Goal: Information Seeking & Learning: Compare options

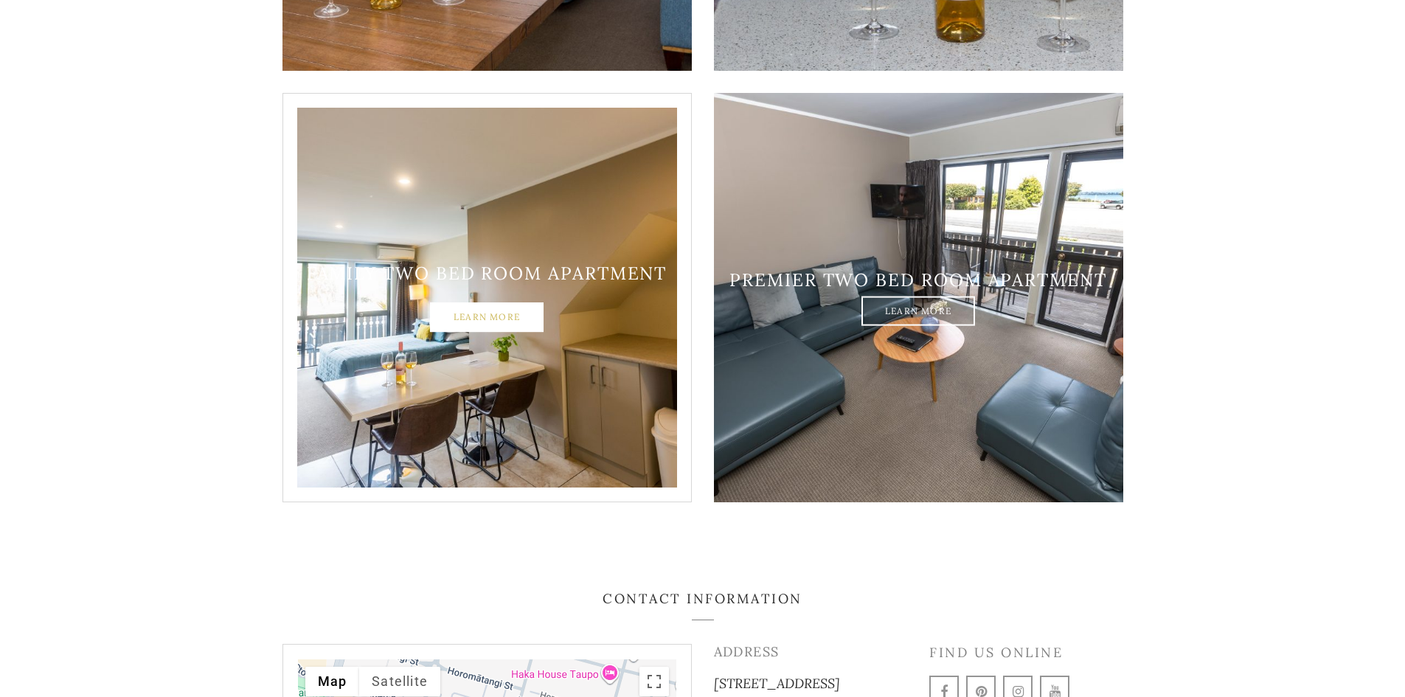
scroll to position [1917, 0]
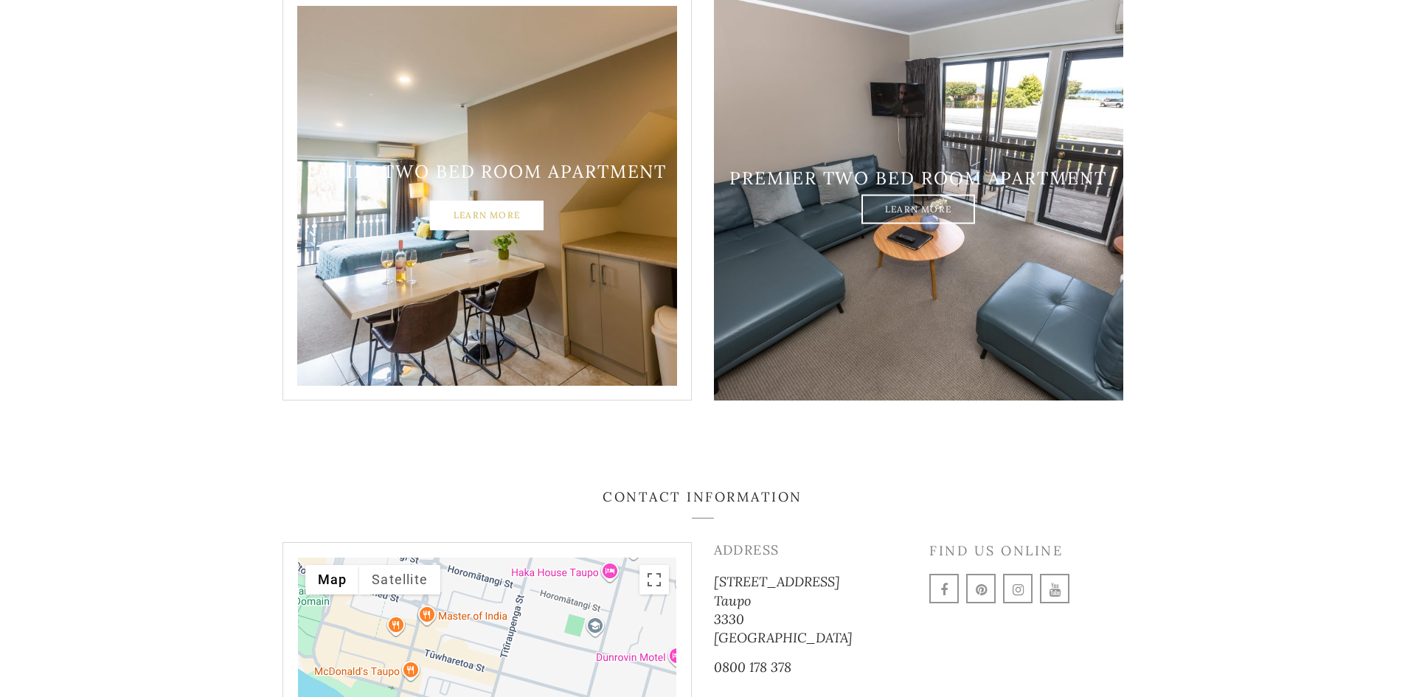
click at [507, 201] on link "Learn More" at bounding box center [487, 215] width 114 height 29
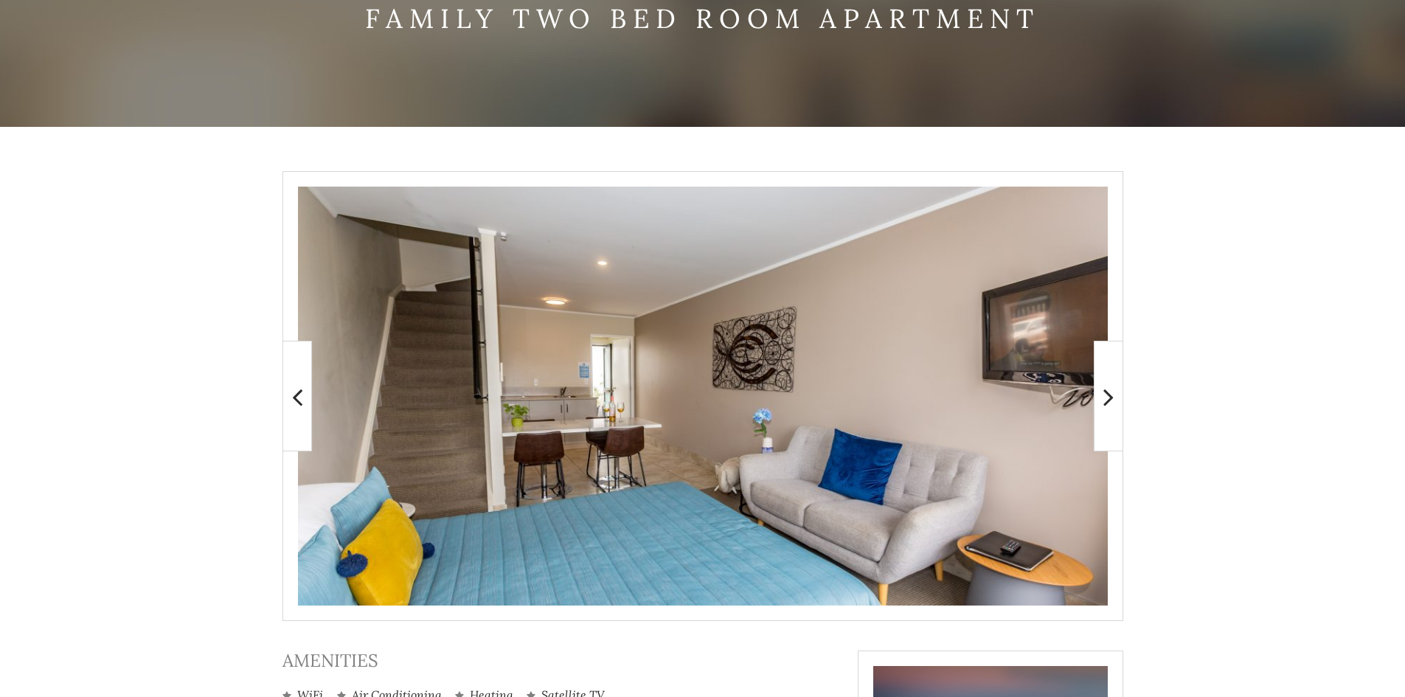
scroll to position [147, 0]
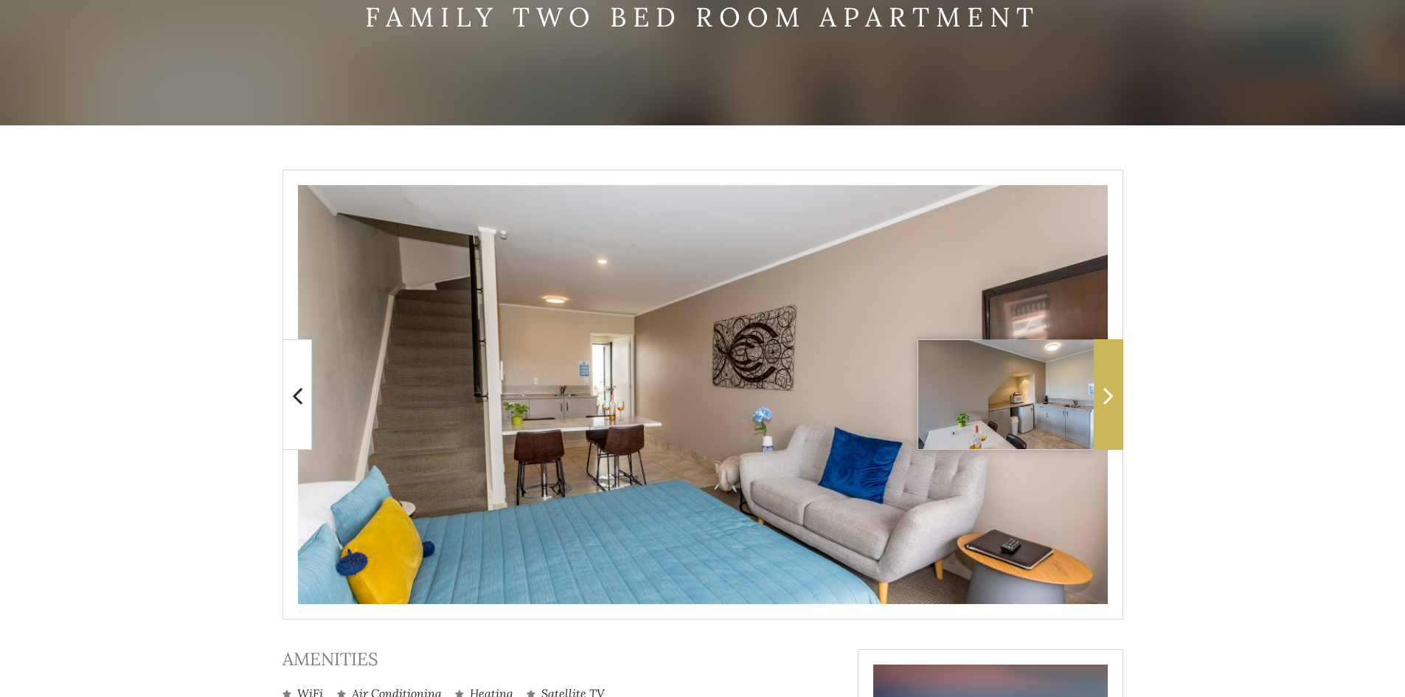
click at [1109, 392] on icon at bounding box center [1108, 394] width 10 height 29
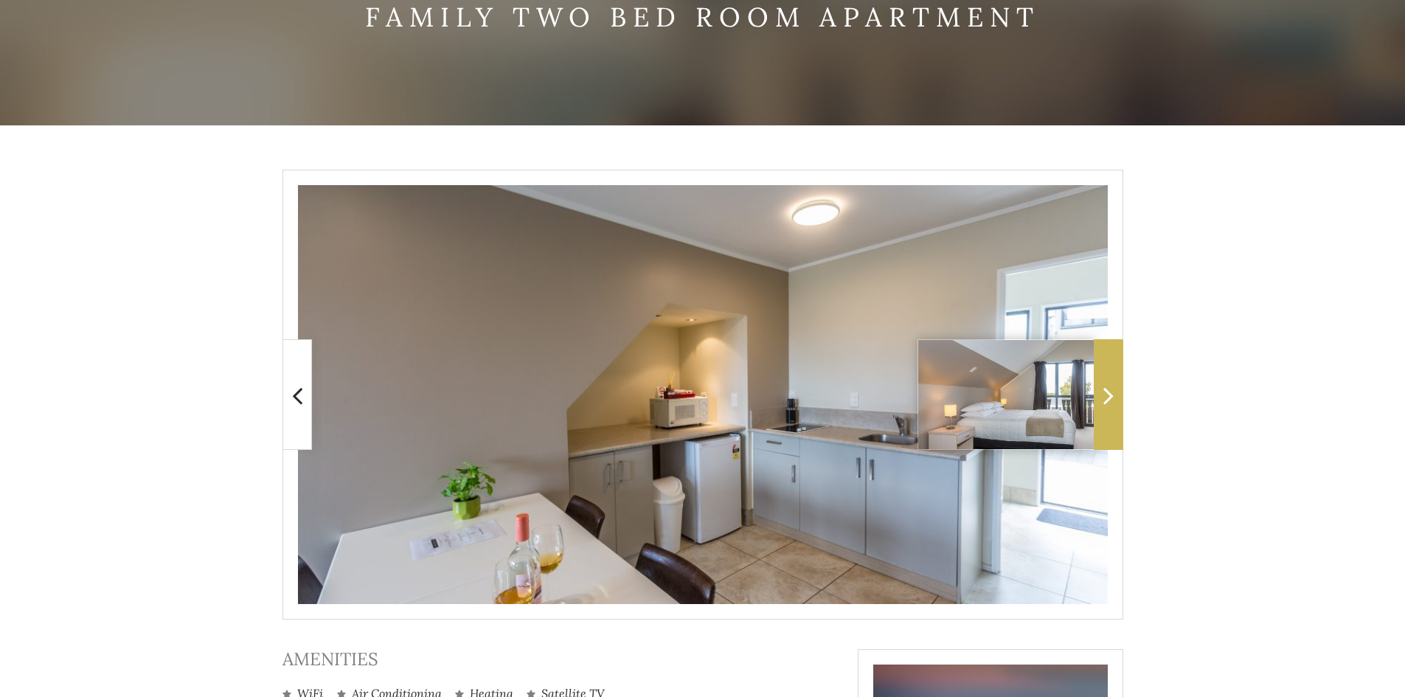
click at [1109, 392] on icon at bounding box center [1108, 394] width 10 height 29
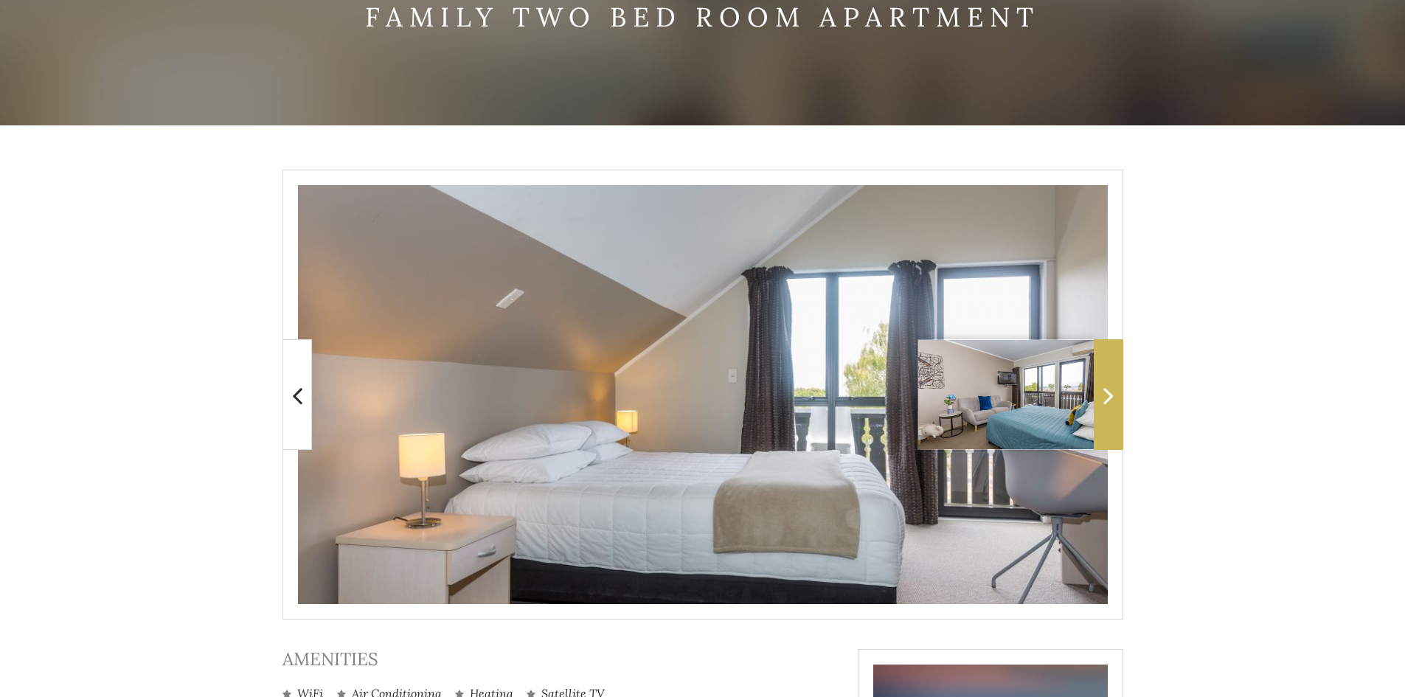
click at [1109, 392] on icon at bounding box center [1108, 394] width 10 height 29
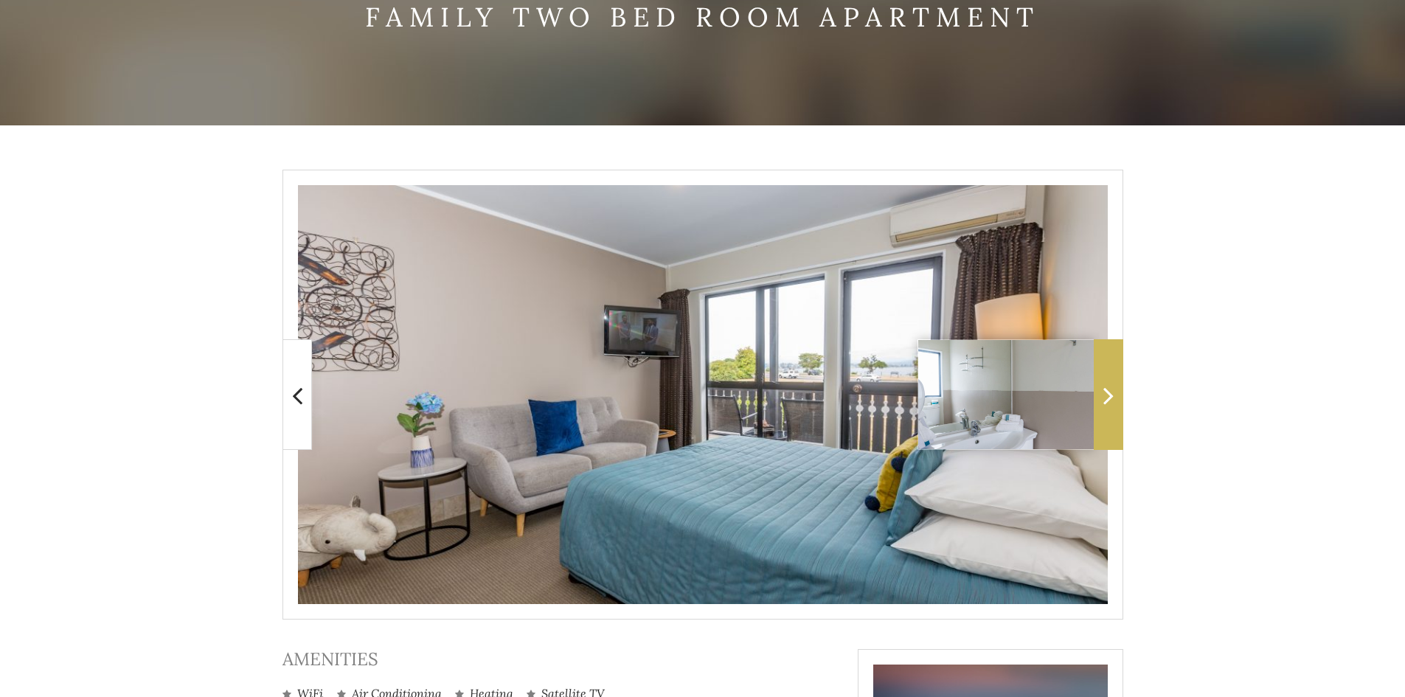
click at [1109, 392] on icon at bounding box center [1108, 394] width 10 height 29
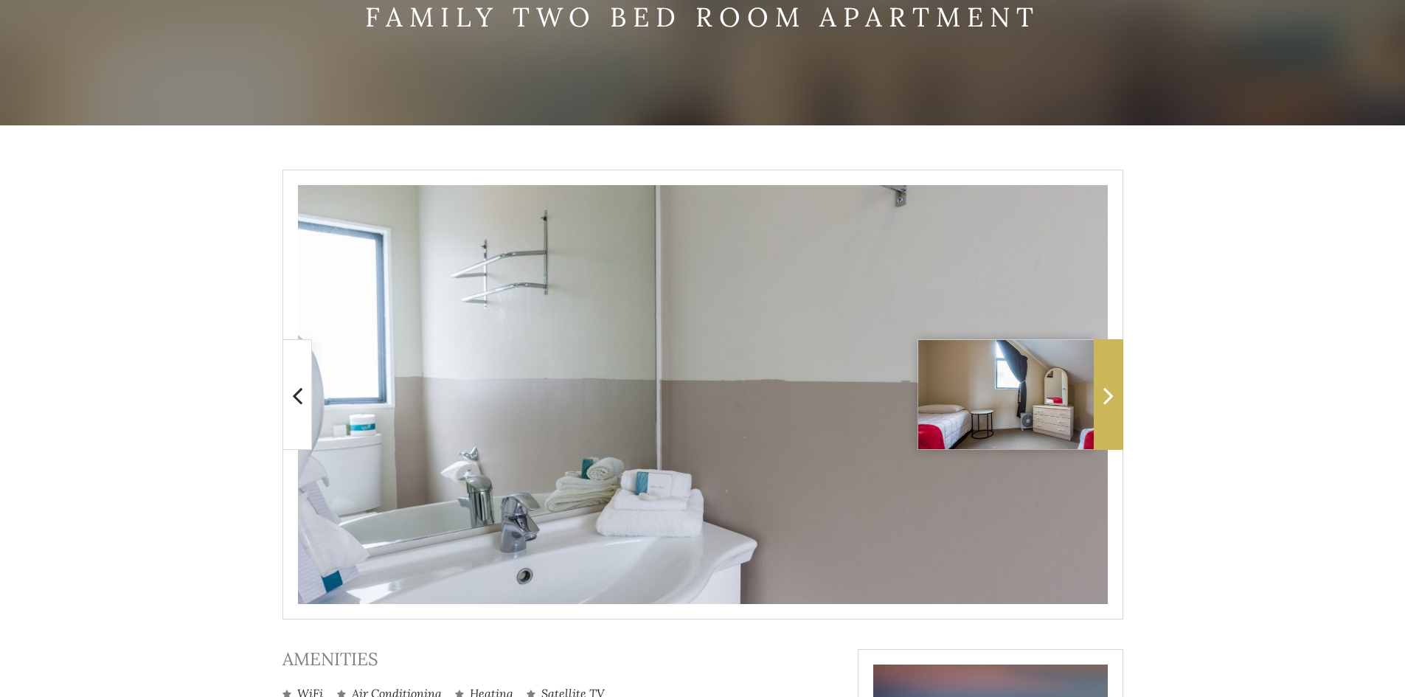
click at [1109, 392] on icon at bounding box center [1108, 394] width 10 height 29
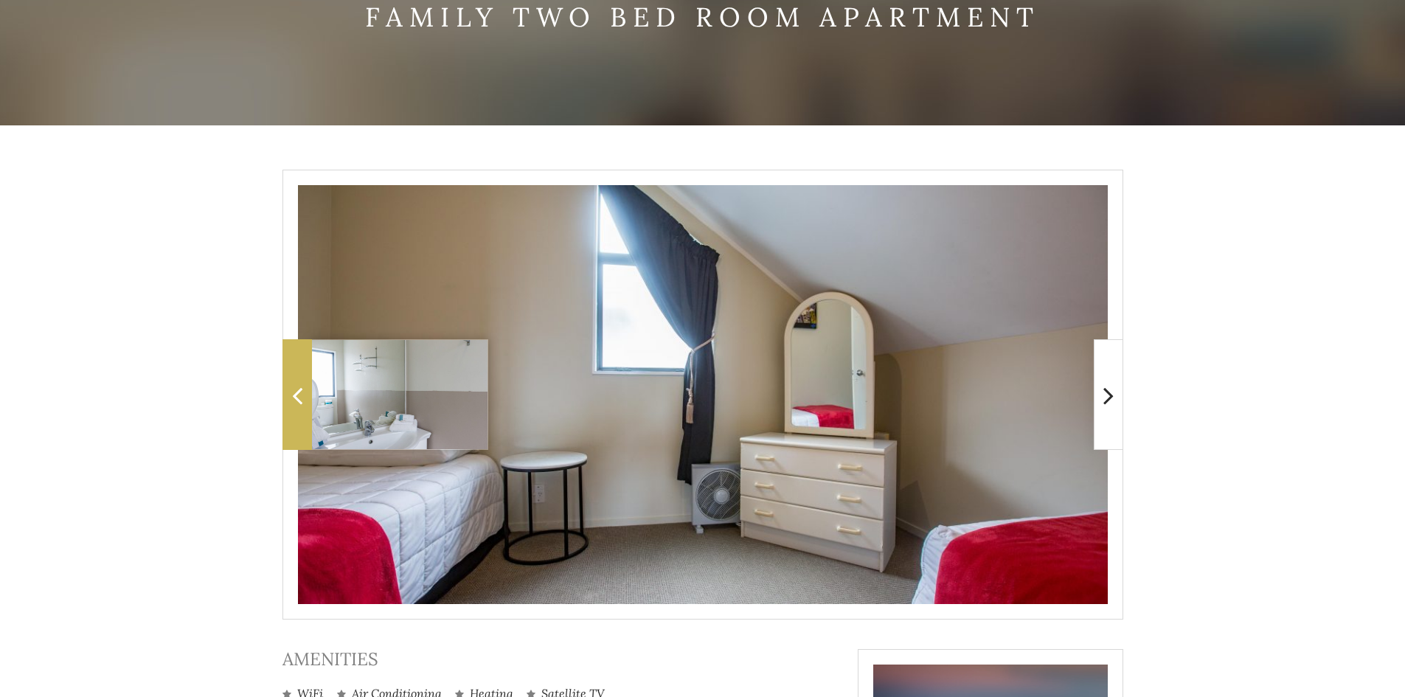
click at [298, 402] on icon at bounding box center [297, 394] width 10 height 29
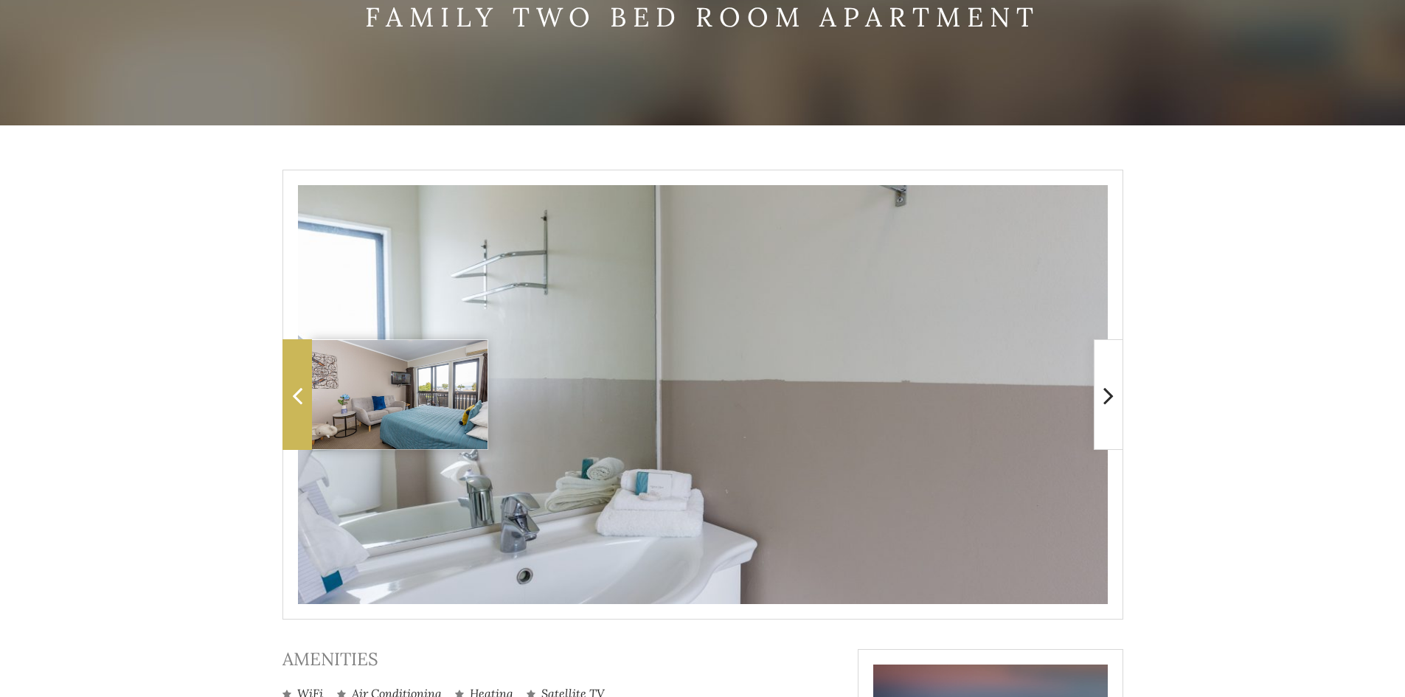
click at [298, 402] on icon at bounding box center [297, 394] width 10 height 29
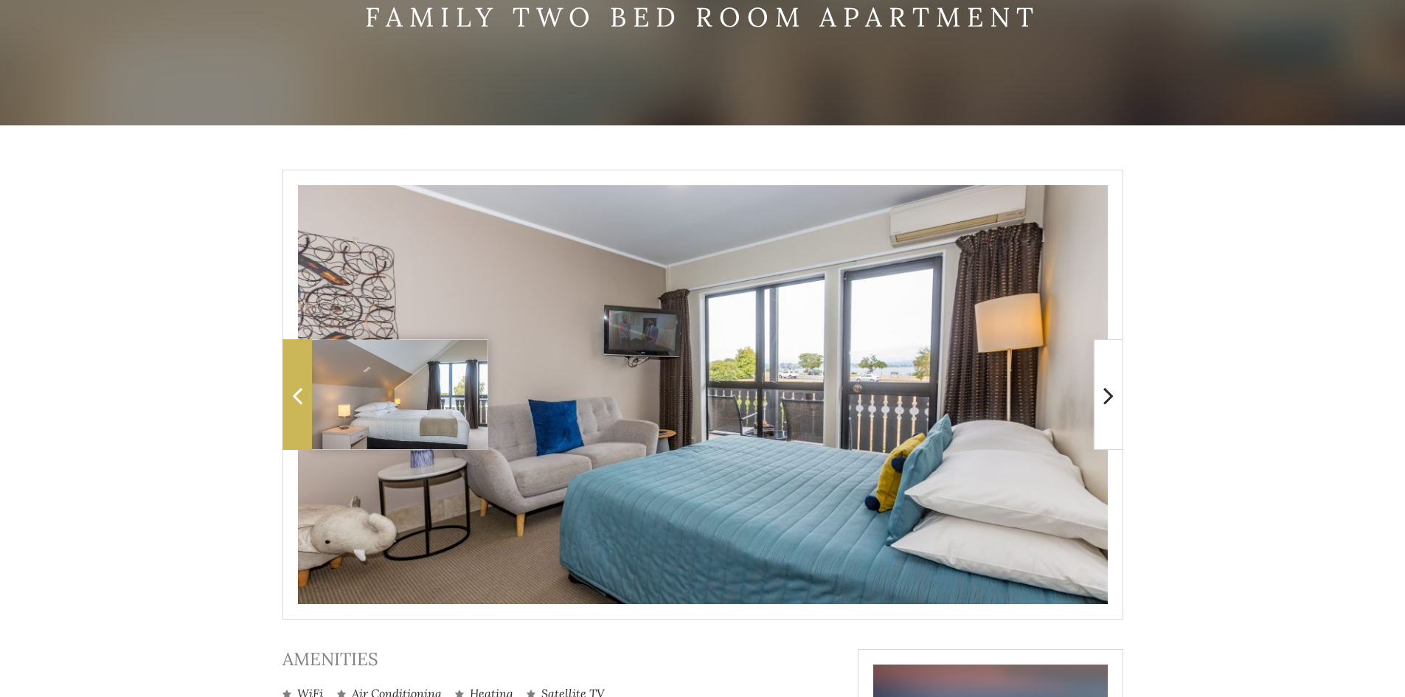
click at [298, 402] on icon at bounding box center [297, 394] width 10 height 29
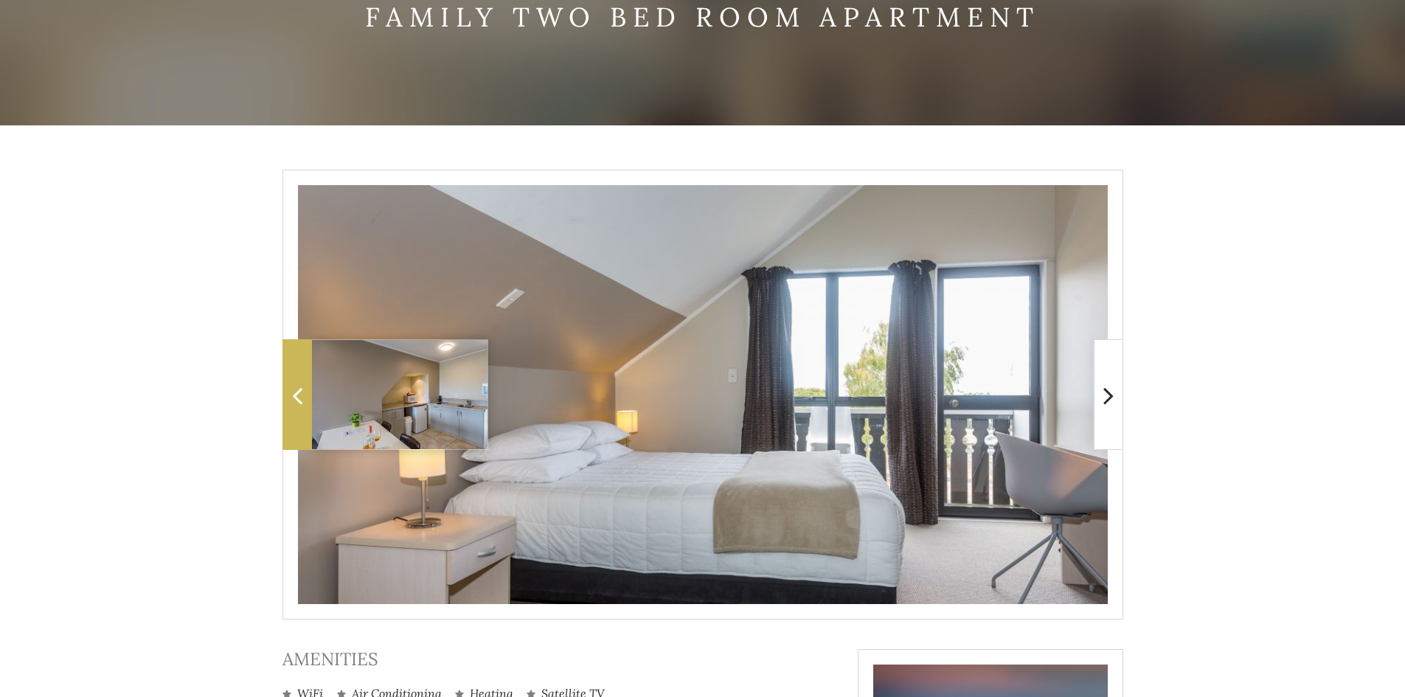
click at [298, 402] on icon at bounding box center [297, 394] width 10 height 29
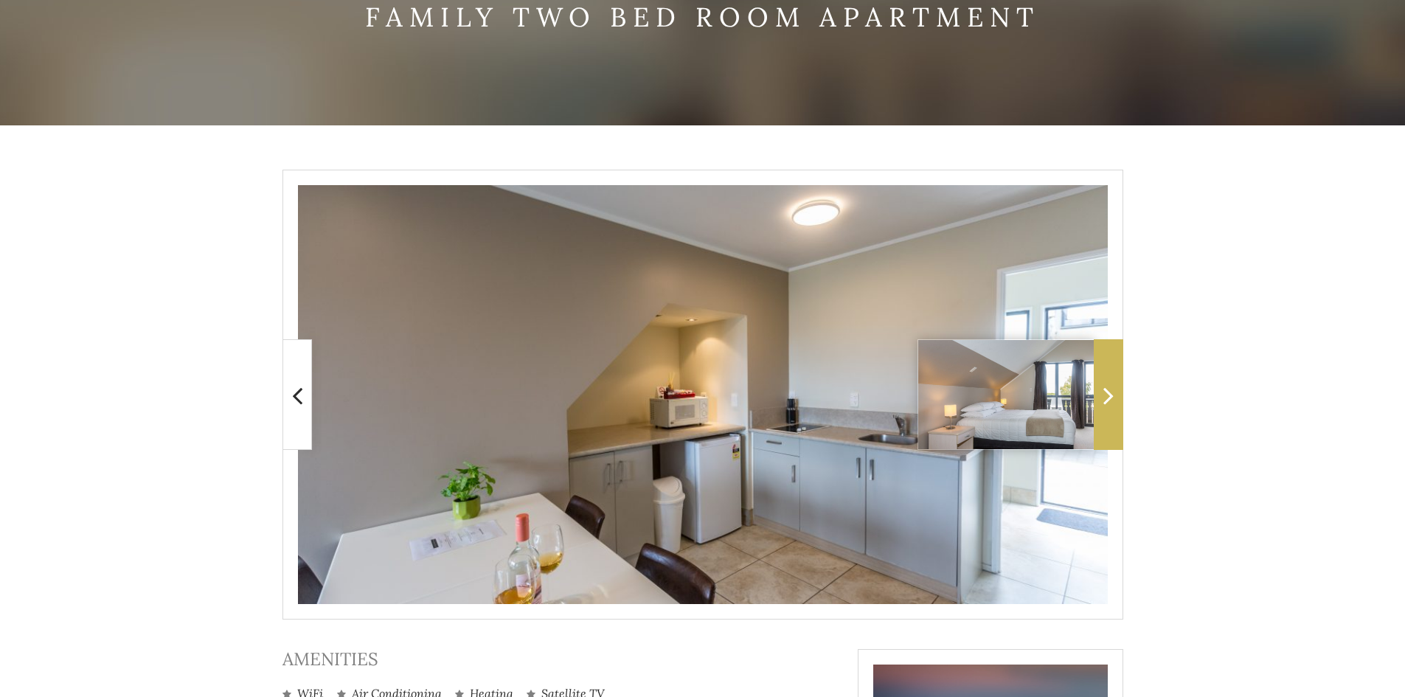
click at [1114, 400] on span at bounding box center [1108, 394] width 29 height 111
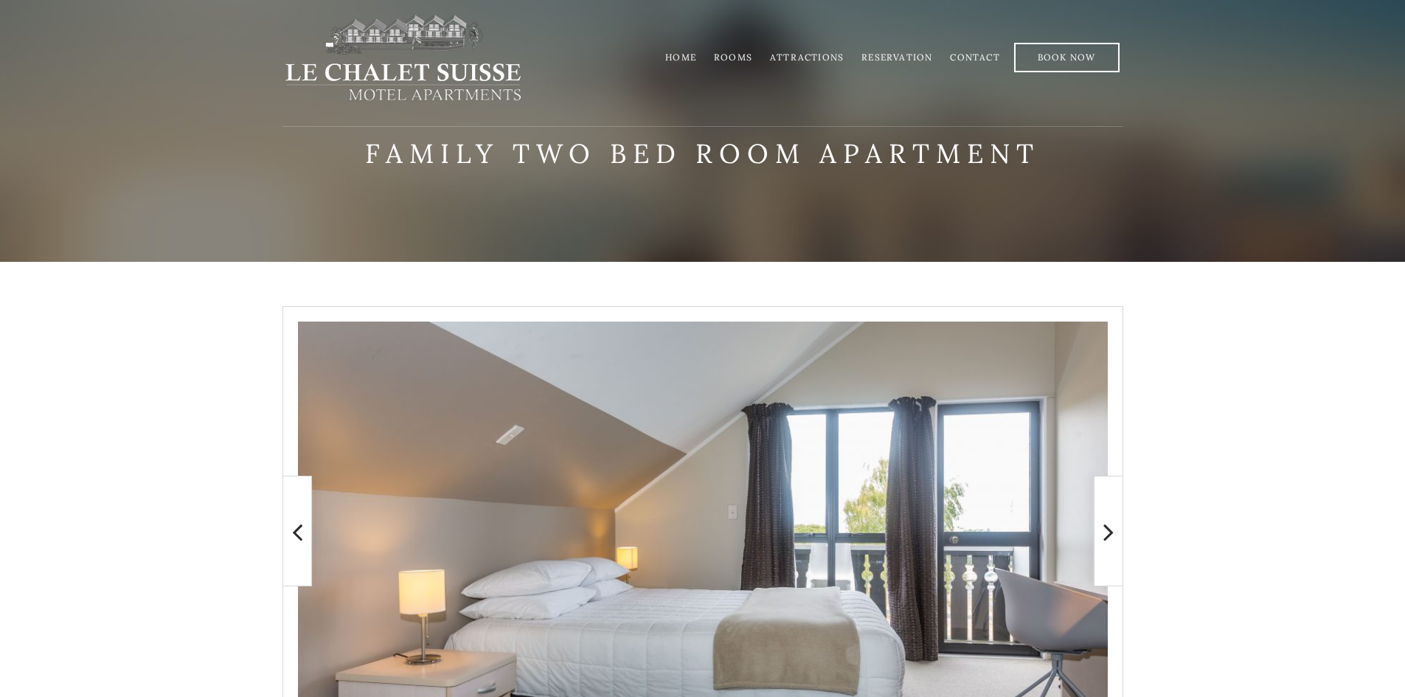
scroll to position [0, 0]
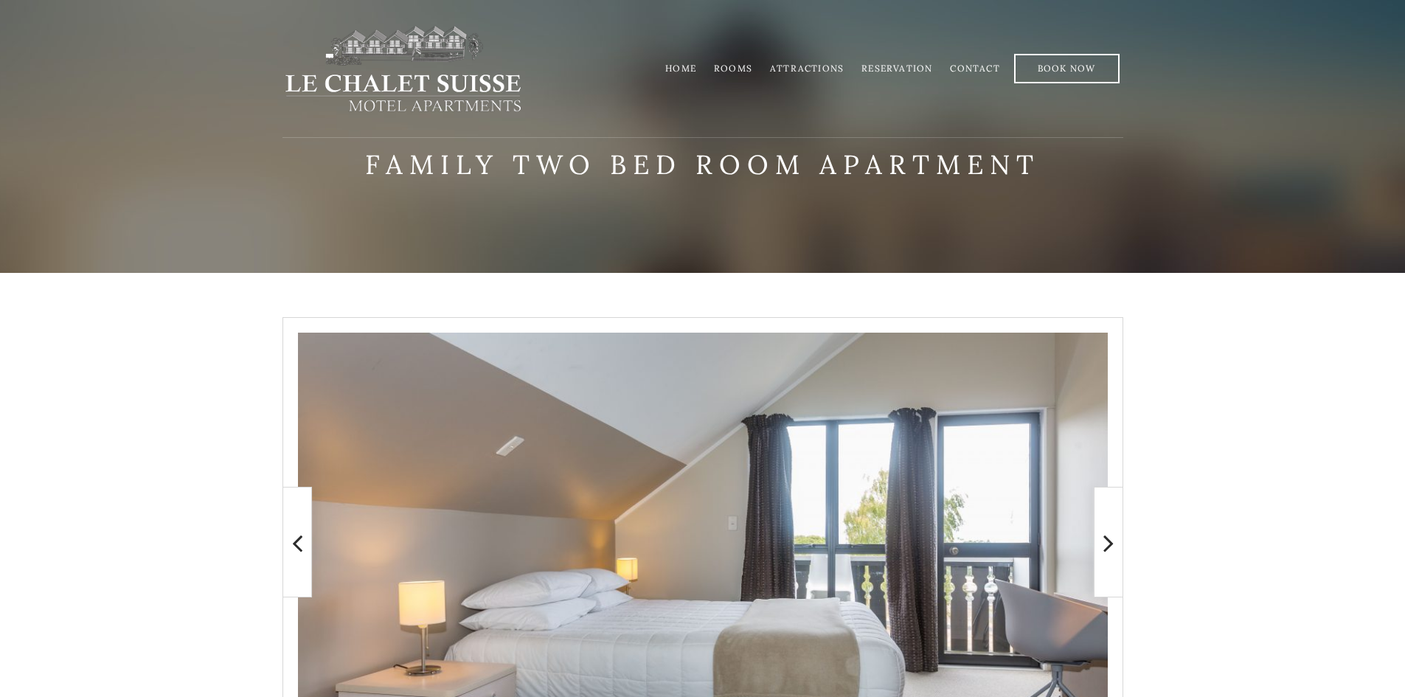
click at [743, 69] on link "Rooms" at bounding box center [733, 68] width 38 height 11
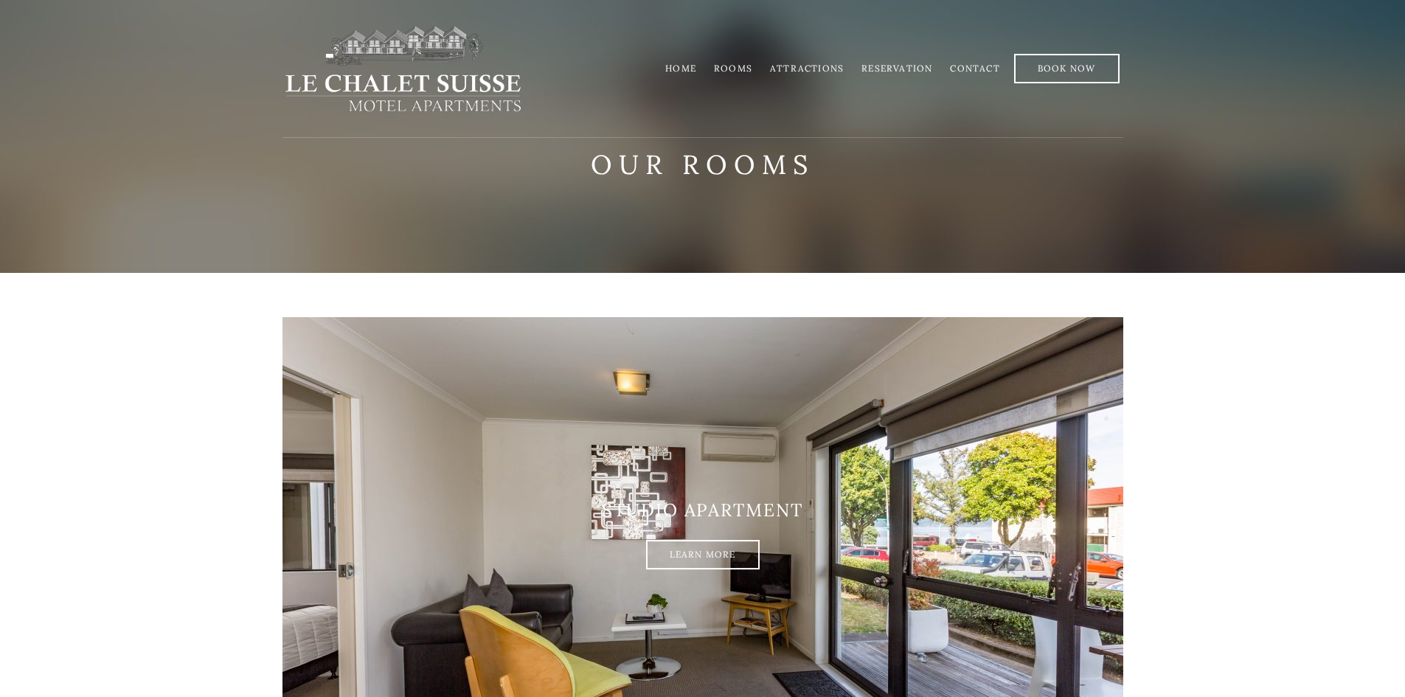
click at [731, 67] on link "Rooms" at bounding box center [733, 68] width 38 height 11
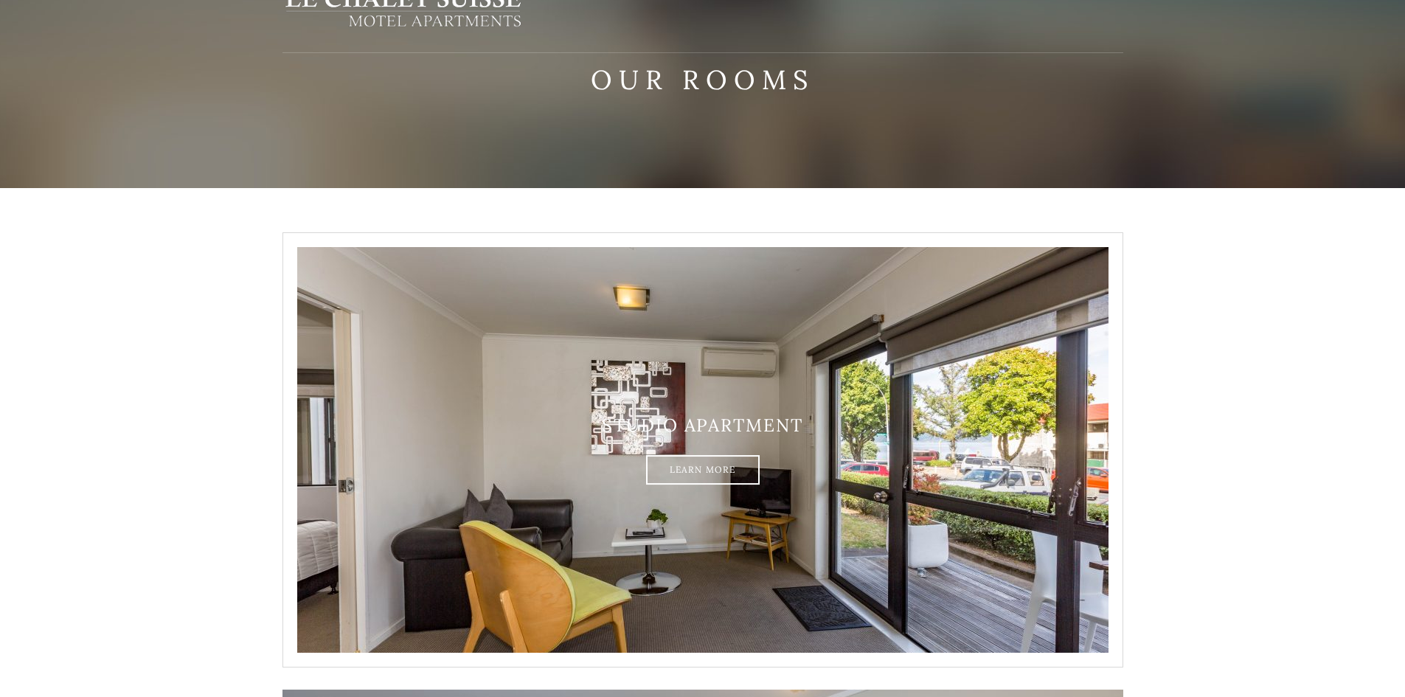
scroll to position [221, 0]
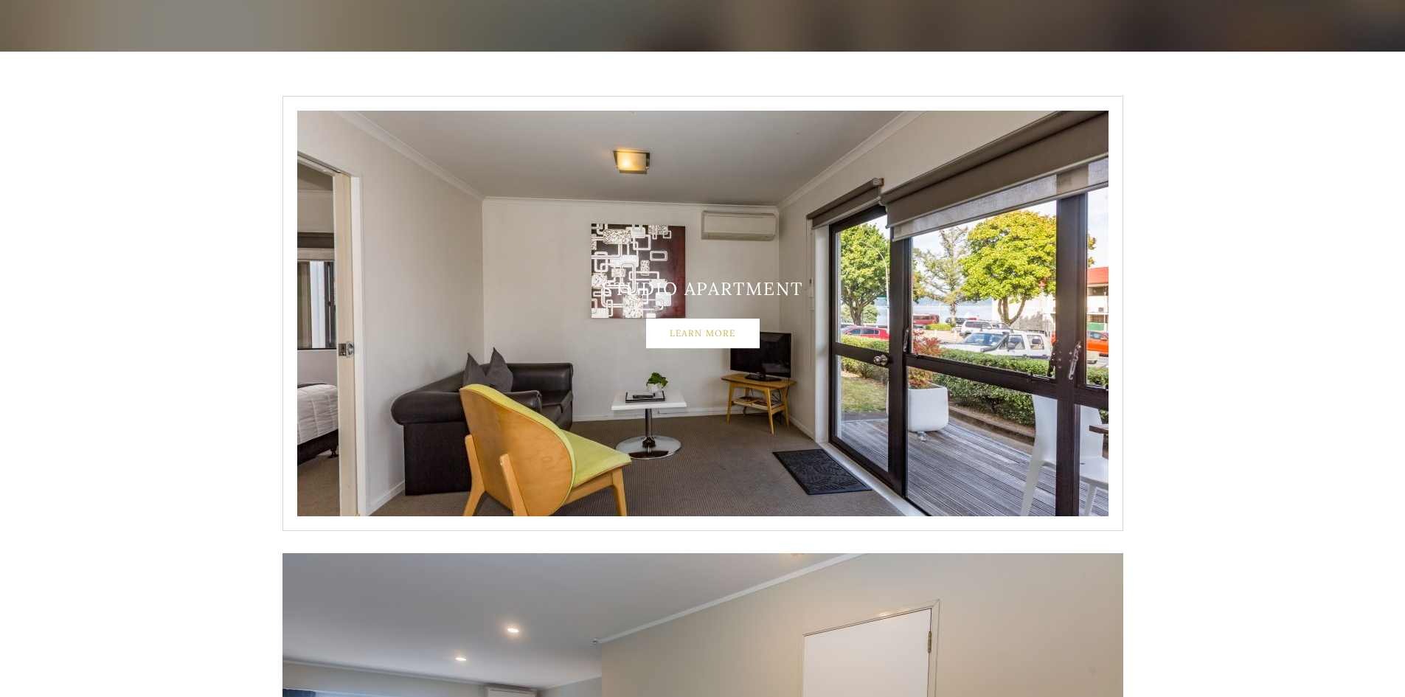
click at [684, 342] on link "Learn More" at bounding box center [703, 333] width 114 height 29
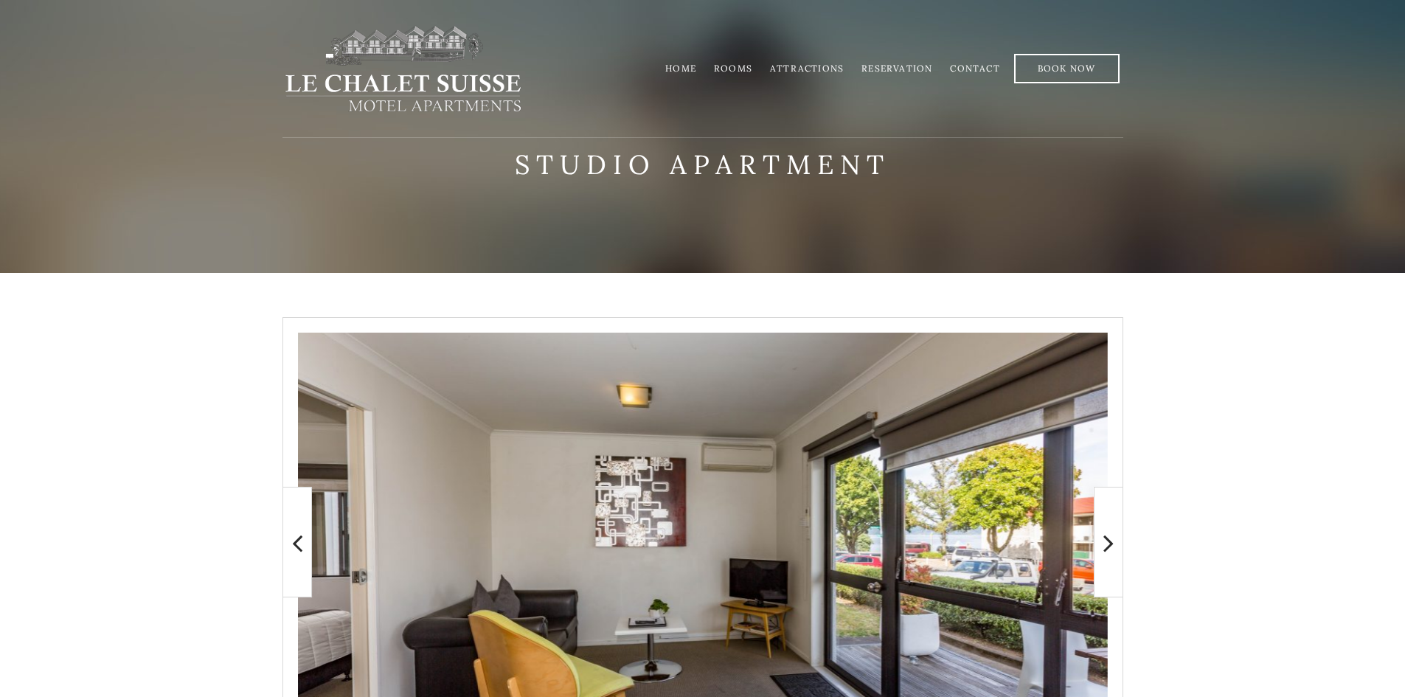
click at [739, 70] on link "Rooms" at bounding box center [733, 68] width 38 height 11
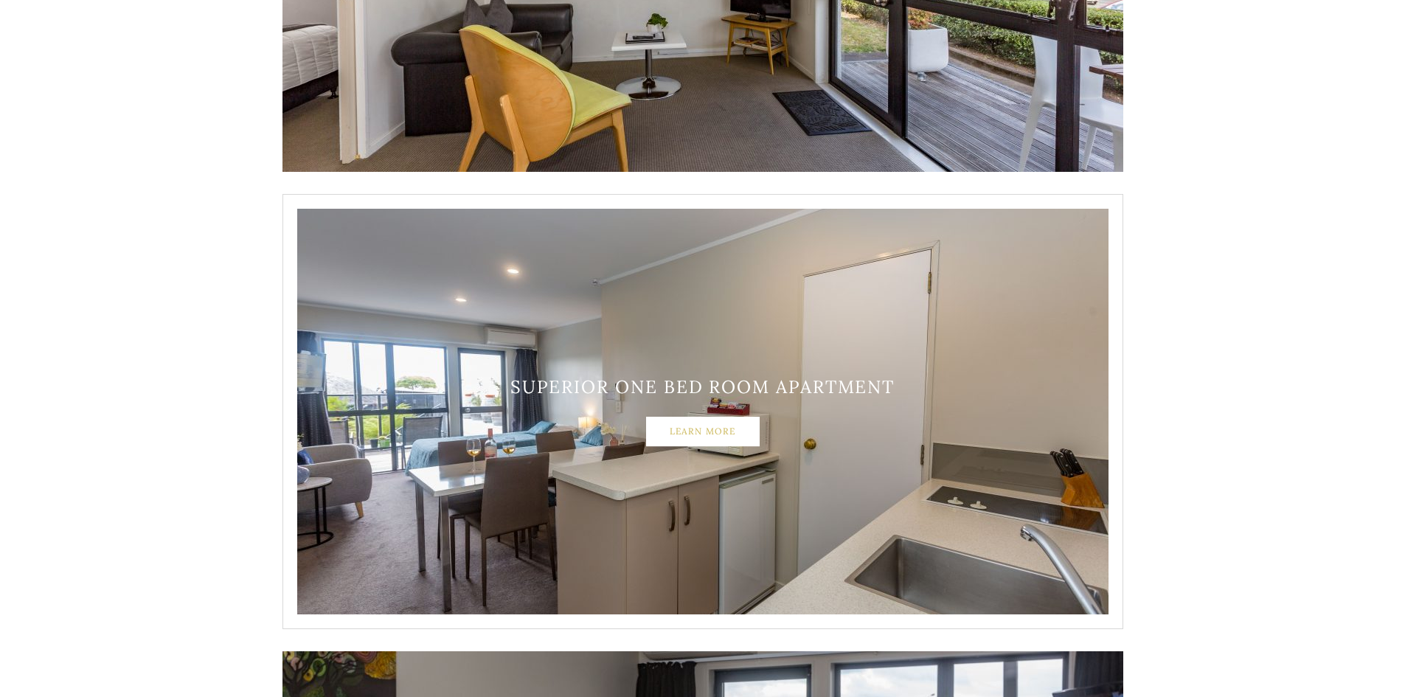
scroll to position [590, 0]
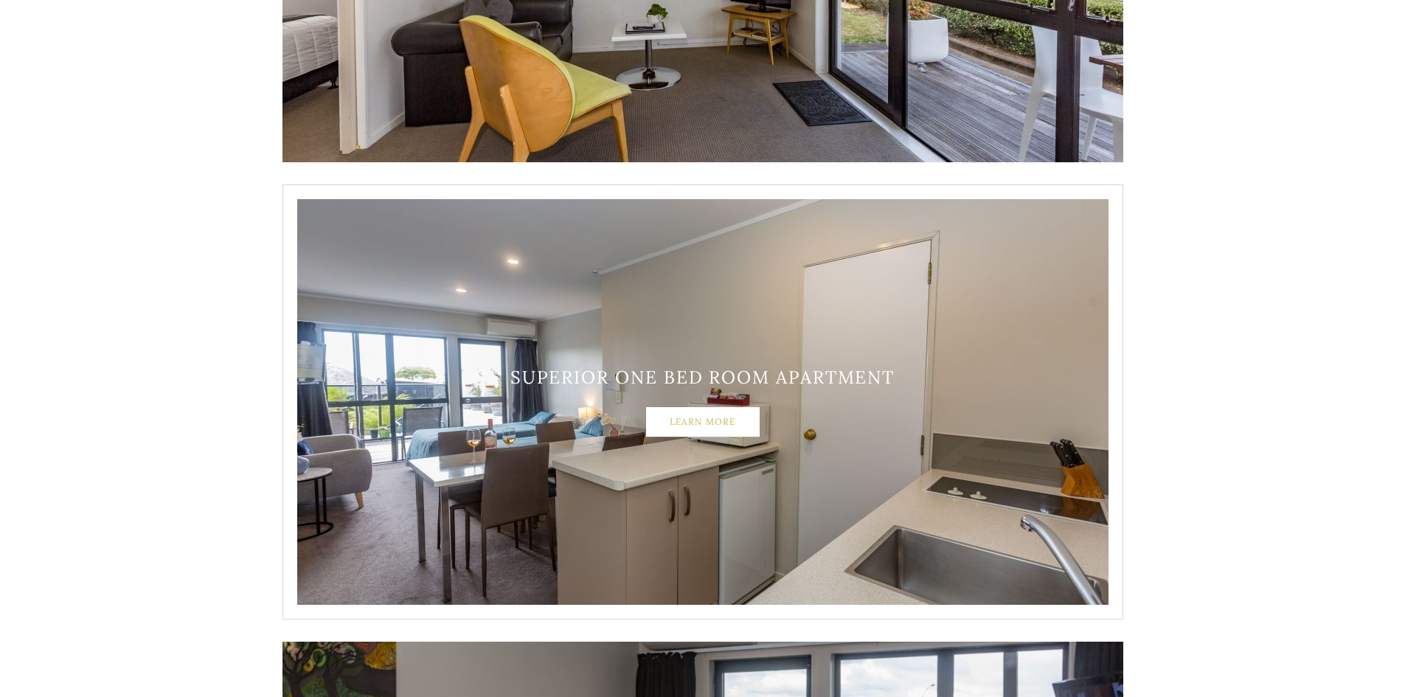
click at [728, 428] on link "Learn More" at bounding box center [703, 421] width 114 height 29
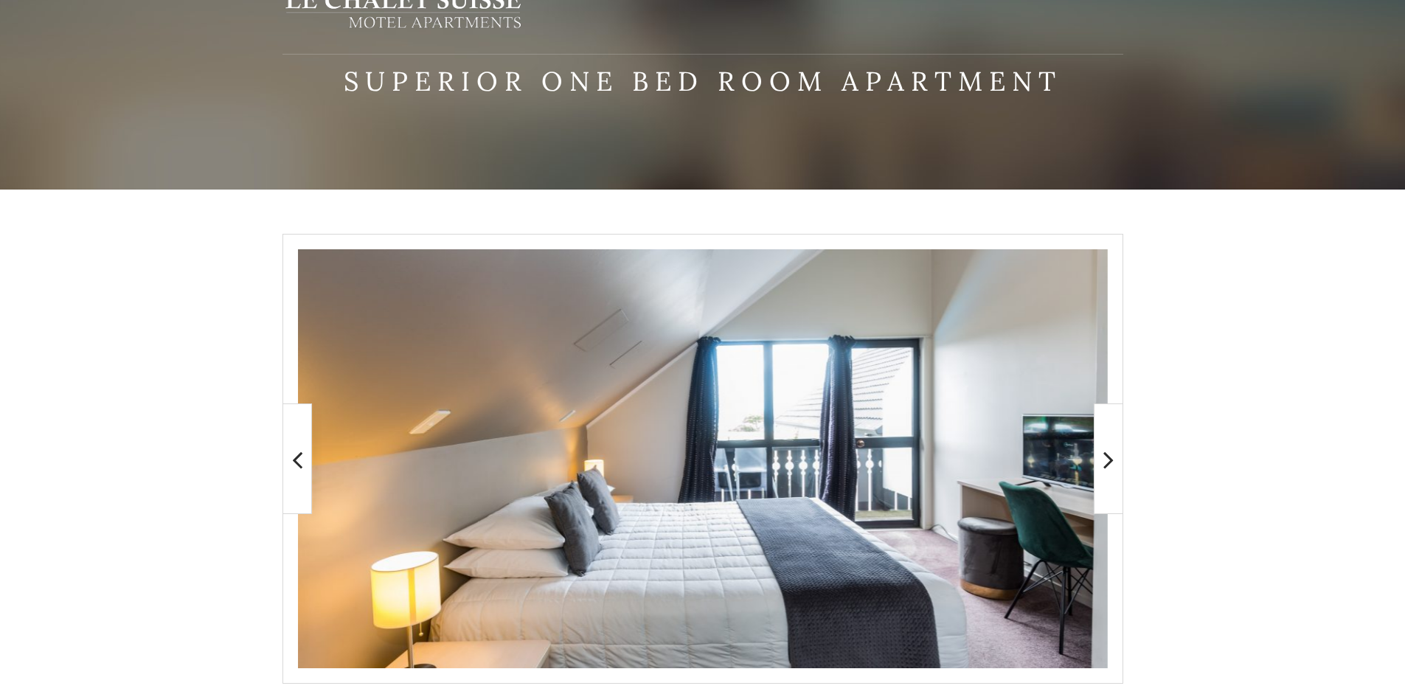
scroll to position [221, 0]
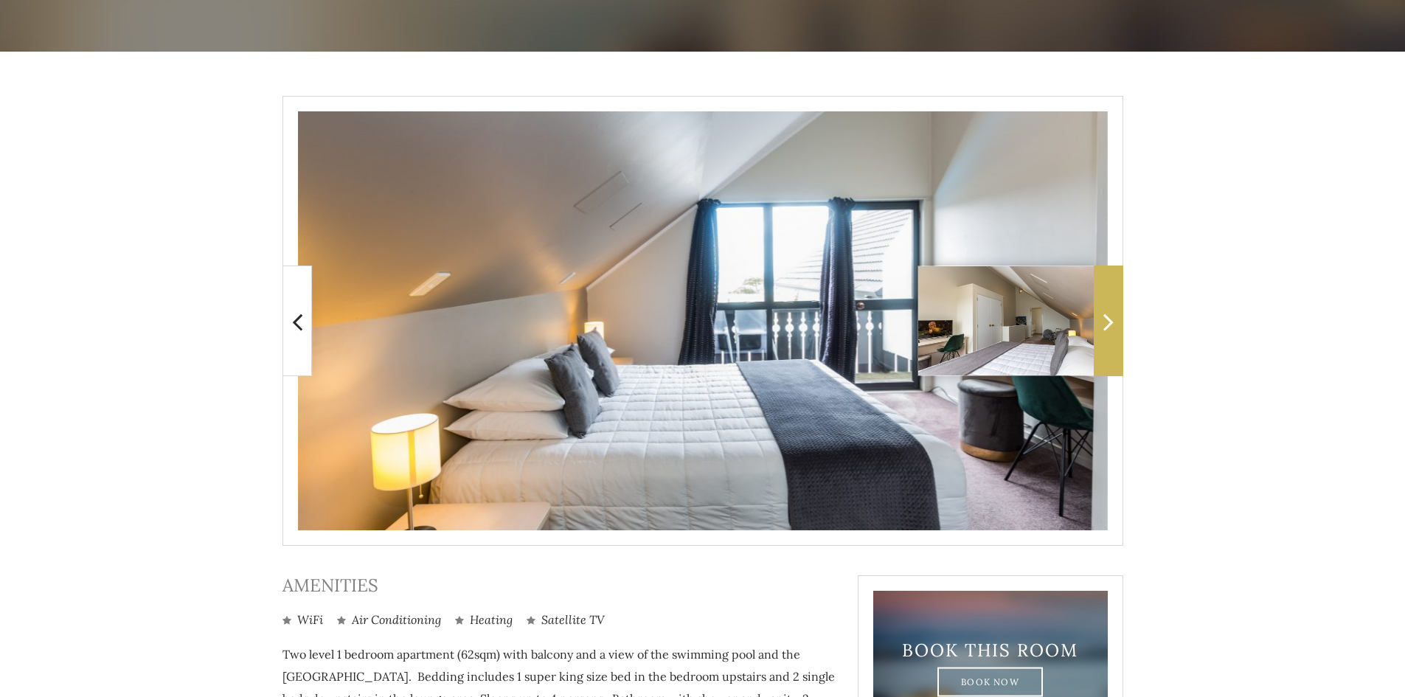
click at [1112, 326] on icon at bounding box center [1108, 321] width 10 height 29
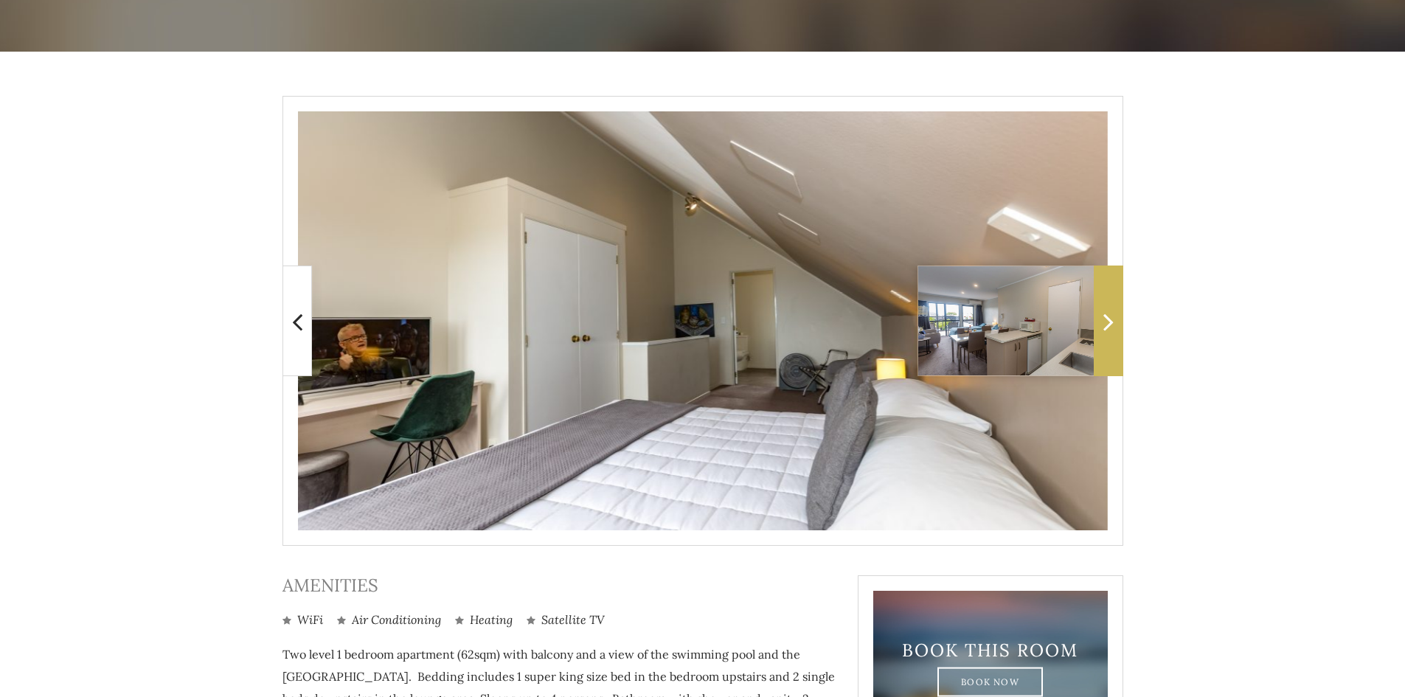
click at [1112, 326] on icon at bounding box center [1108, 321] width 10 height 29
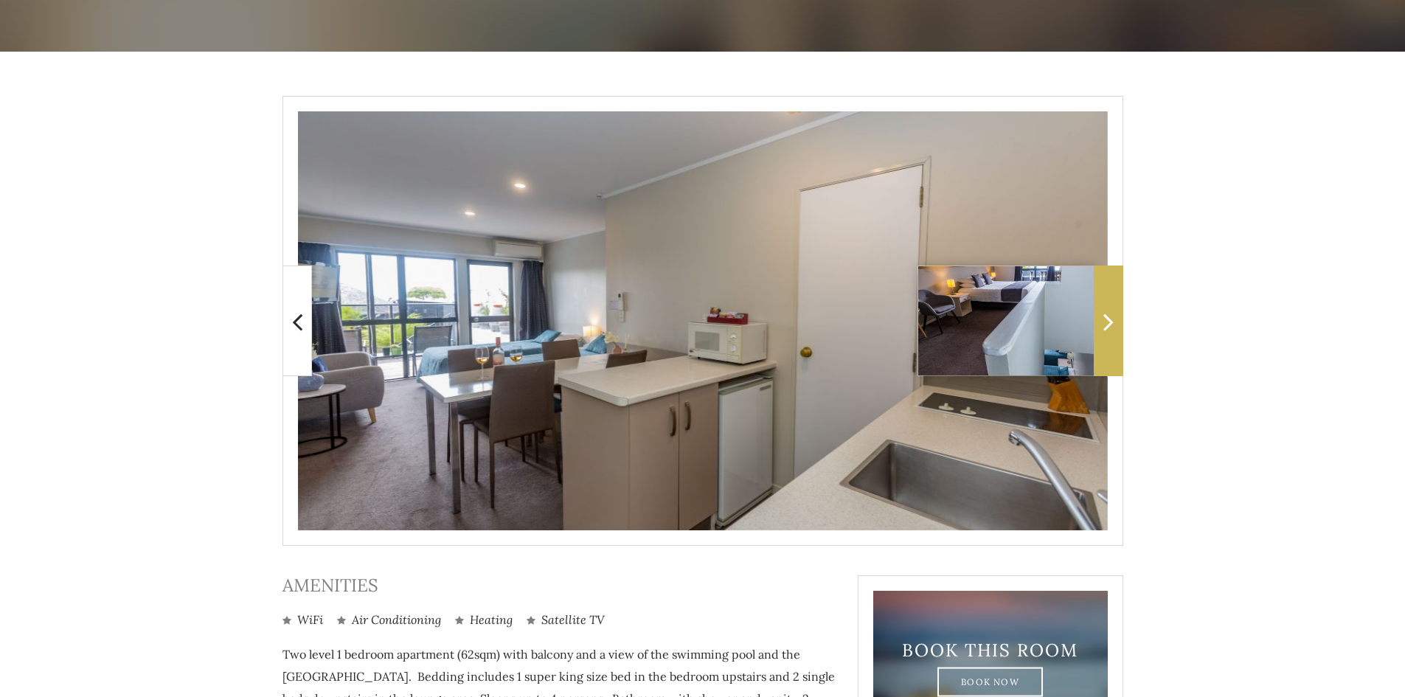
click at [1112, 326] on icon at bounding box center [1108, 321] width 10 height 29
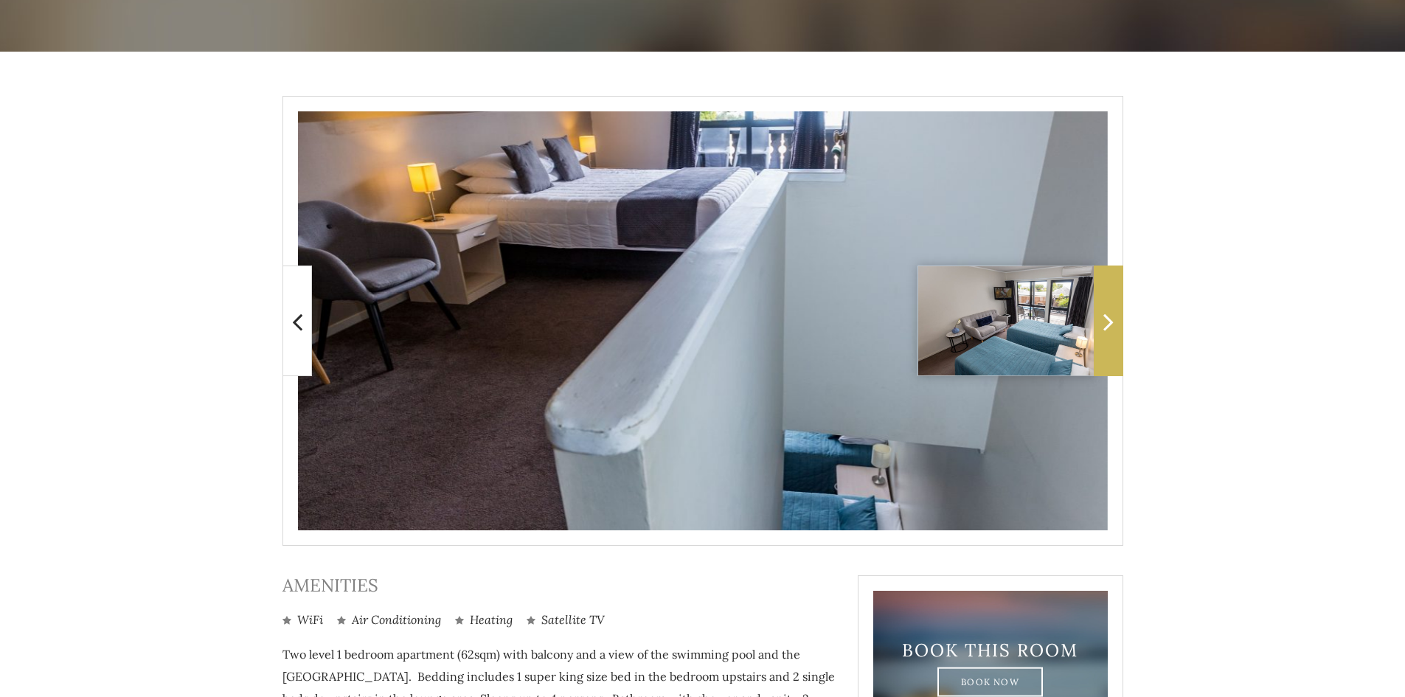
click at [1112, 326] on icon at bounding box center [1108, 321] width 10 height 29
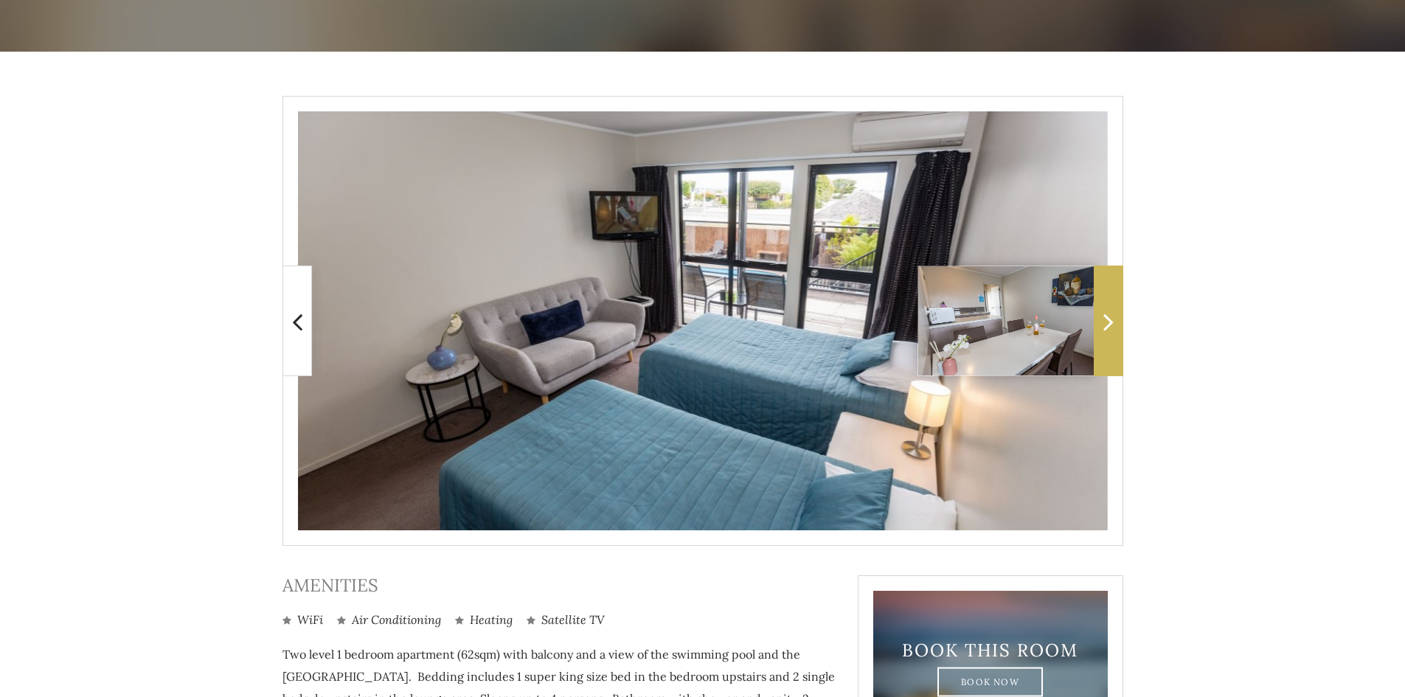
click at [1112, 326] on icon at bounding box center [1108, 321] width 10 height 29
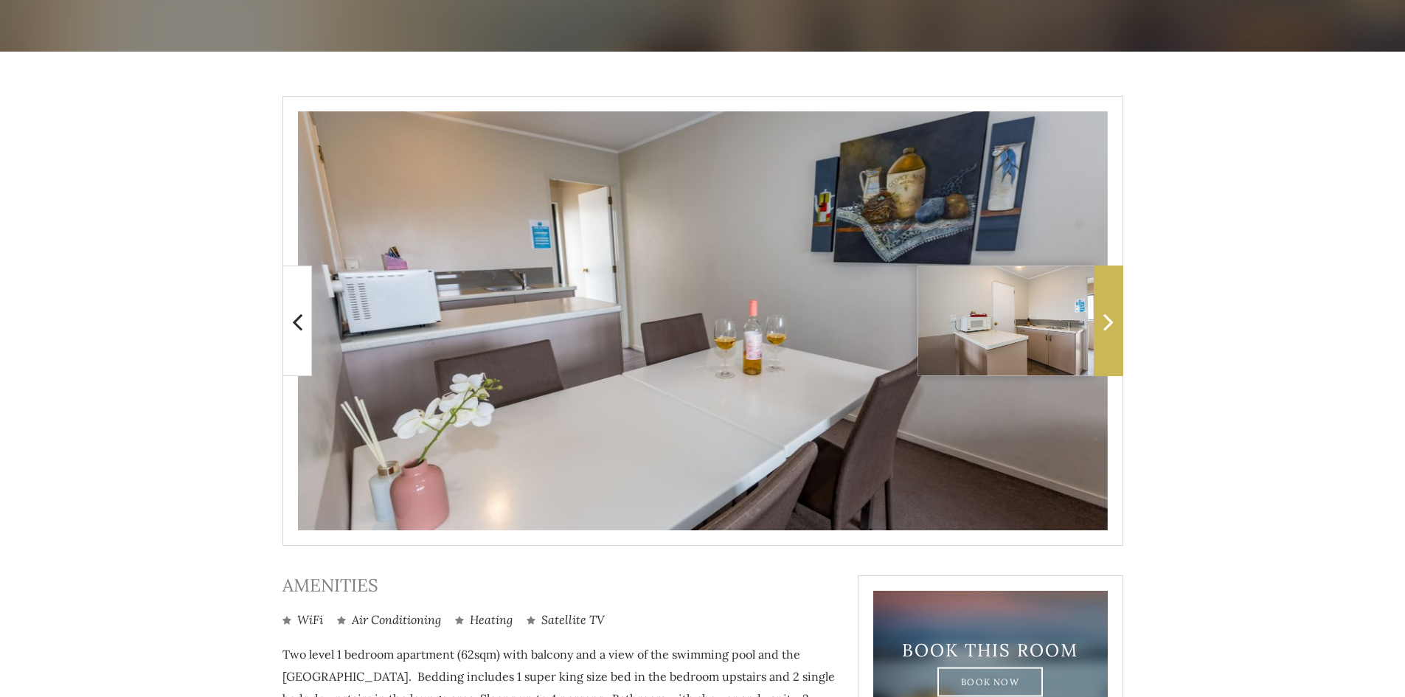
click at [1112, 326] on icon at bounding box center [1108, 321] width 10 height 29
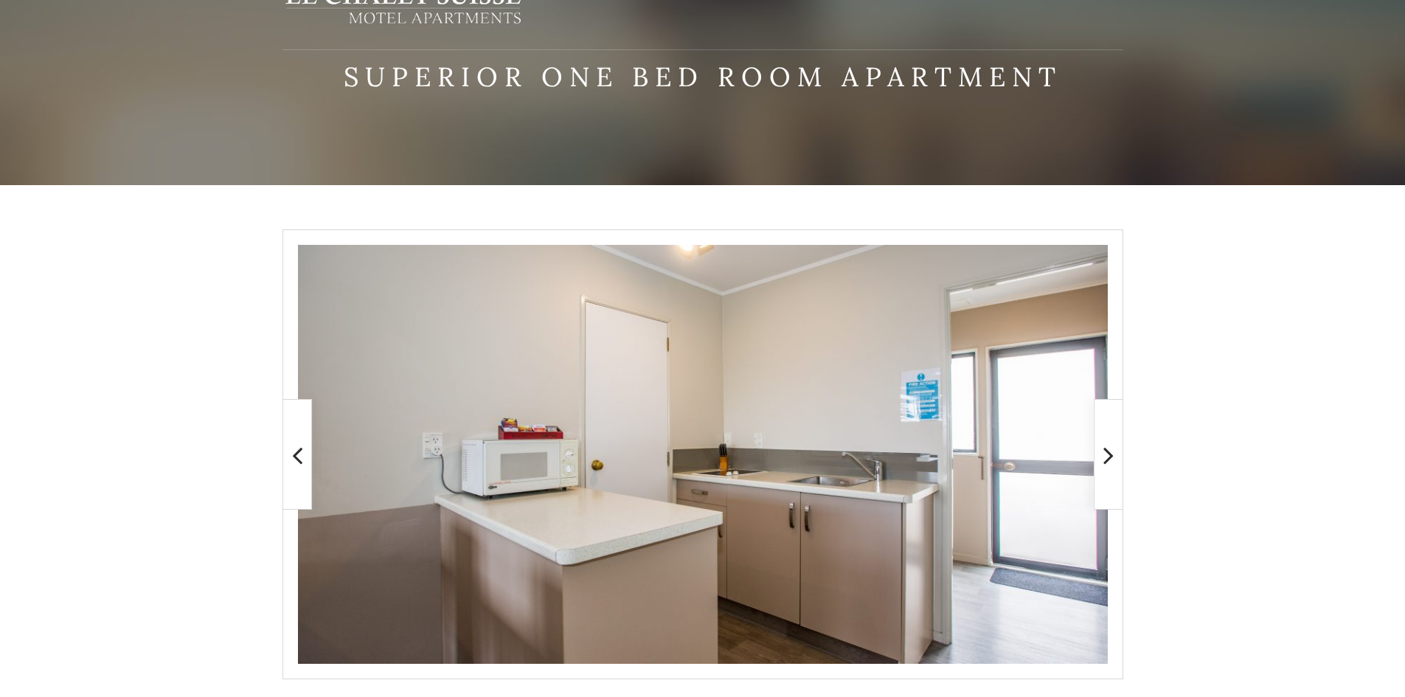
scroll to position [0, 0]
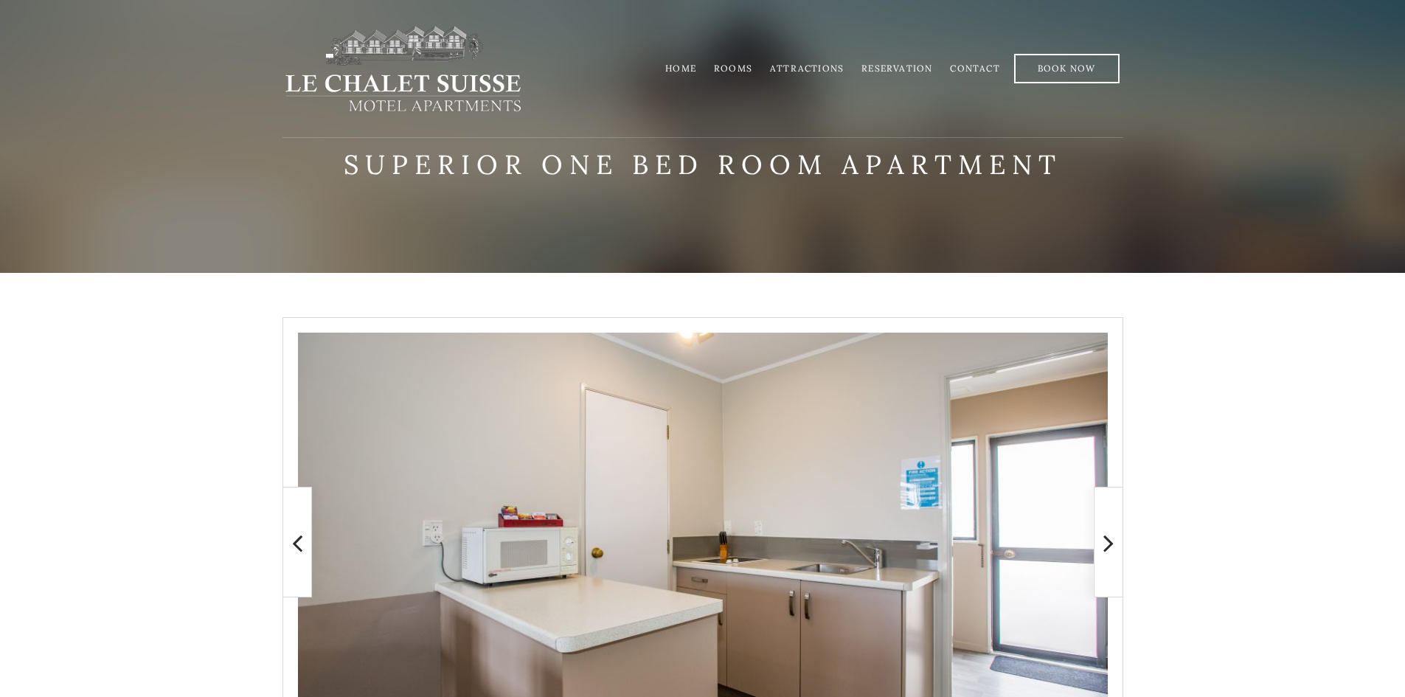
click at [735, 69] on link "Rooms" at bounding box center [733, 68] width 38 height 11
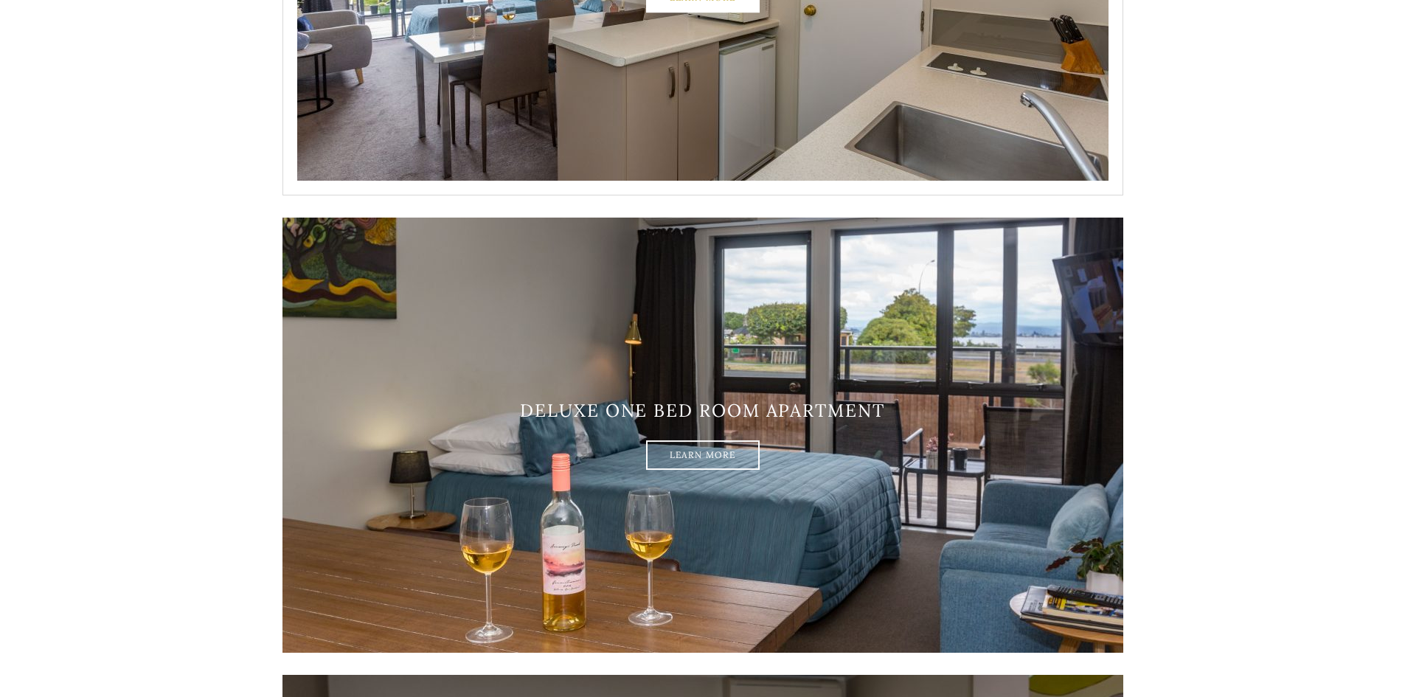
scroll to position [1032, 0]
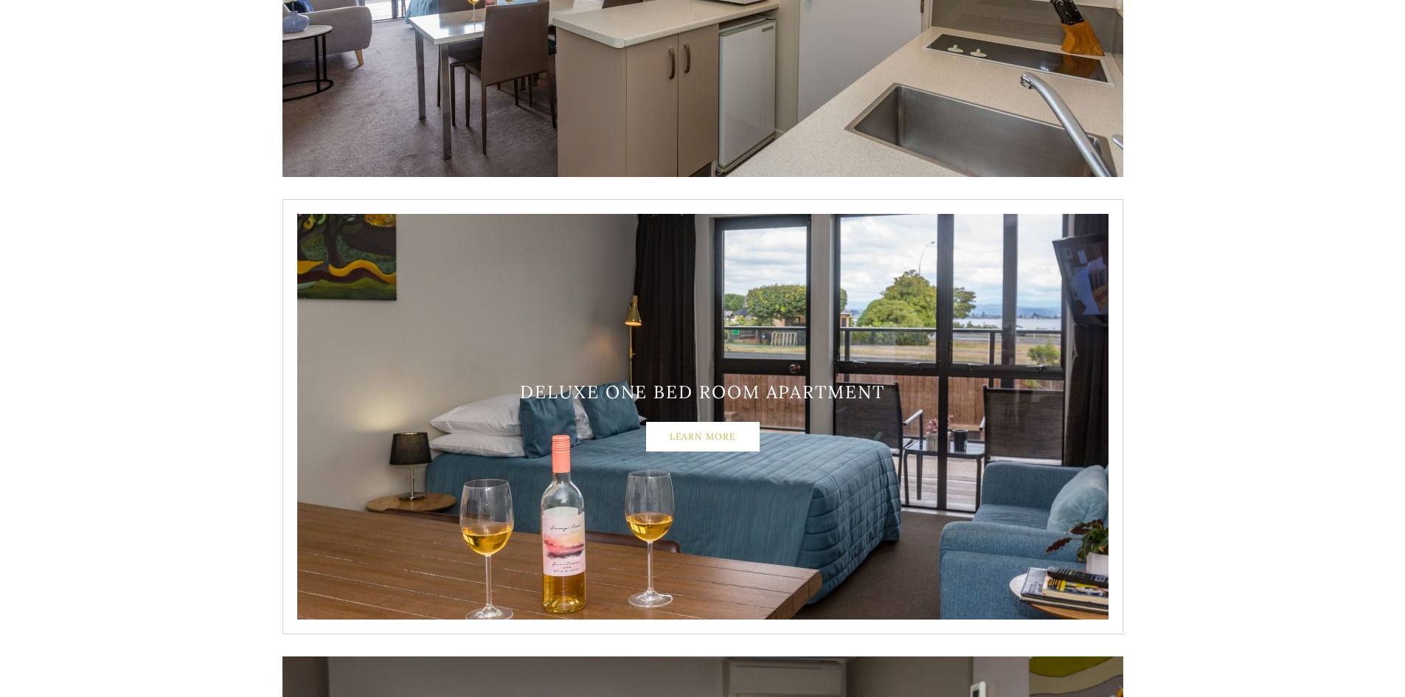
click at [699, 438] on link "Learn More" at bounding box center [703, 436] width 114 height 29
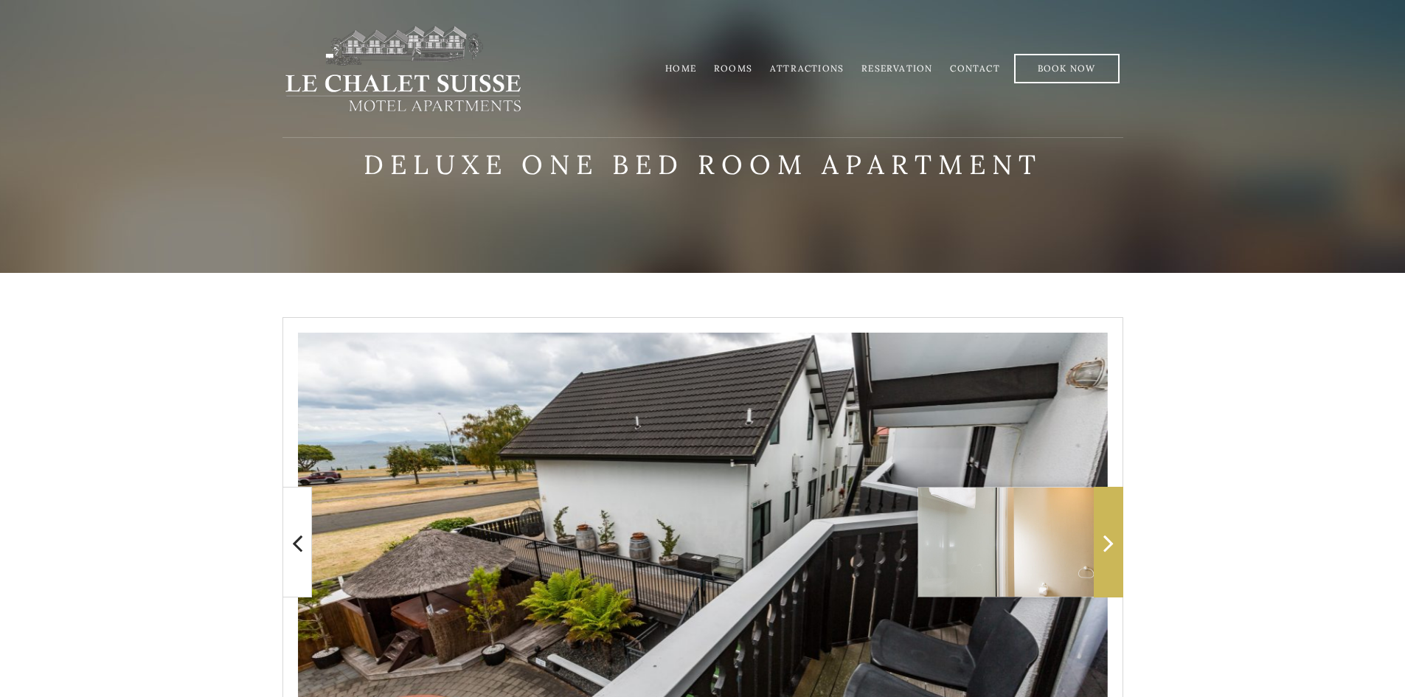
click at [1108, 539] on icon at bounding box center [1108, 542] width 10 height 29
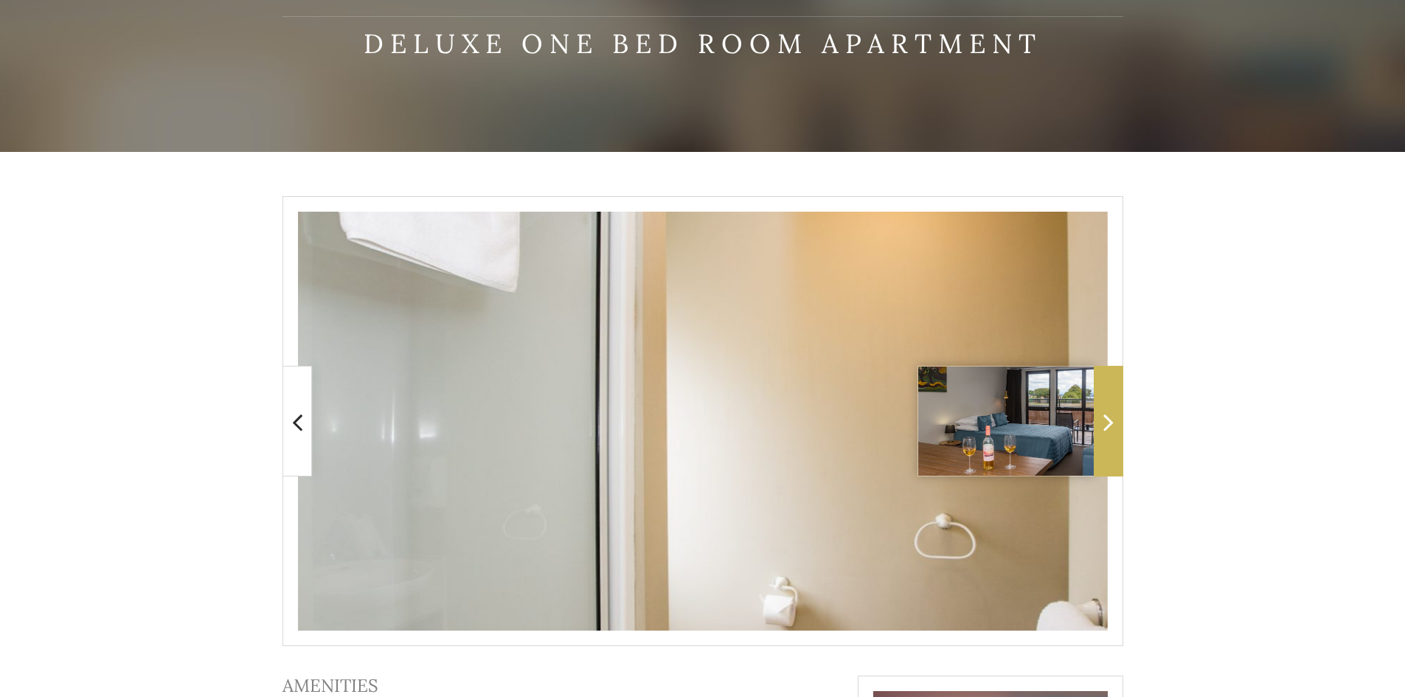
scroll to position [147, 0]
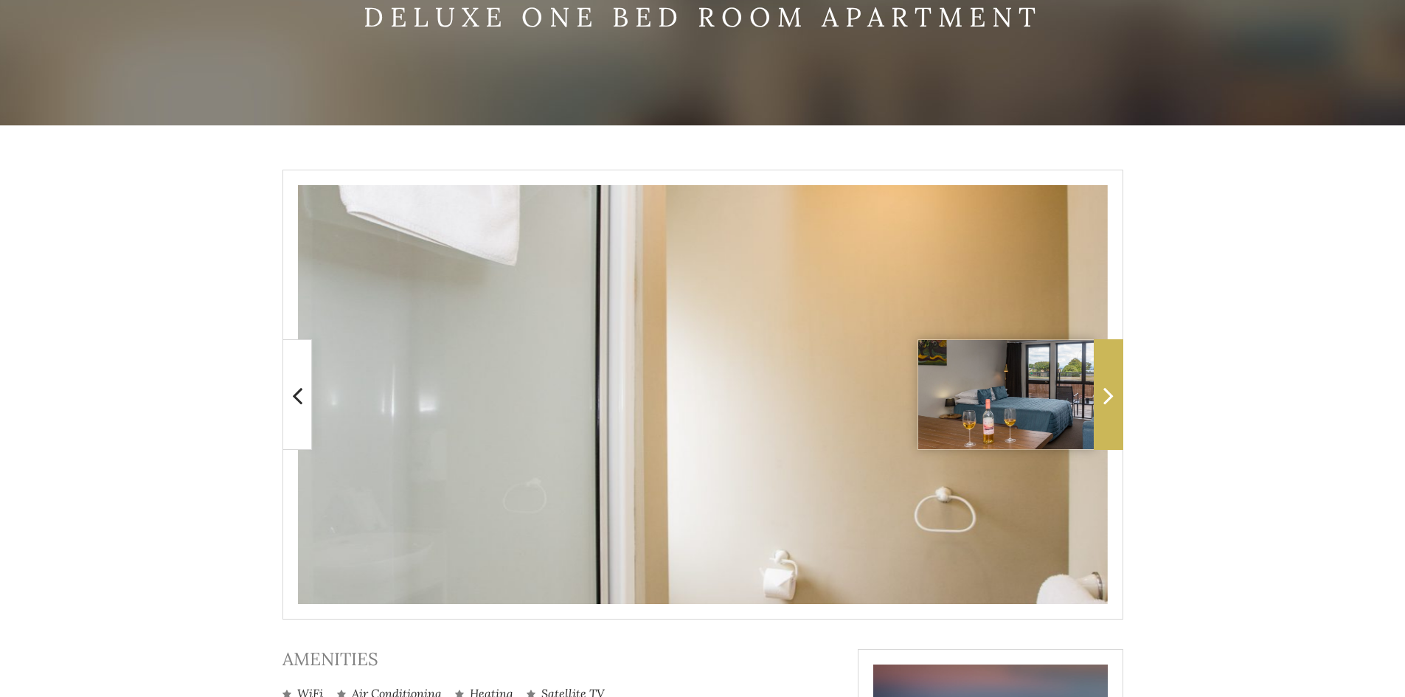
click at [1116, 396] on span at bounding box center [1108, 394] width 29 height 111
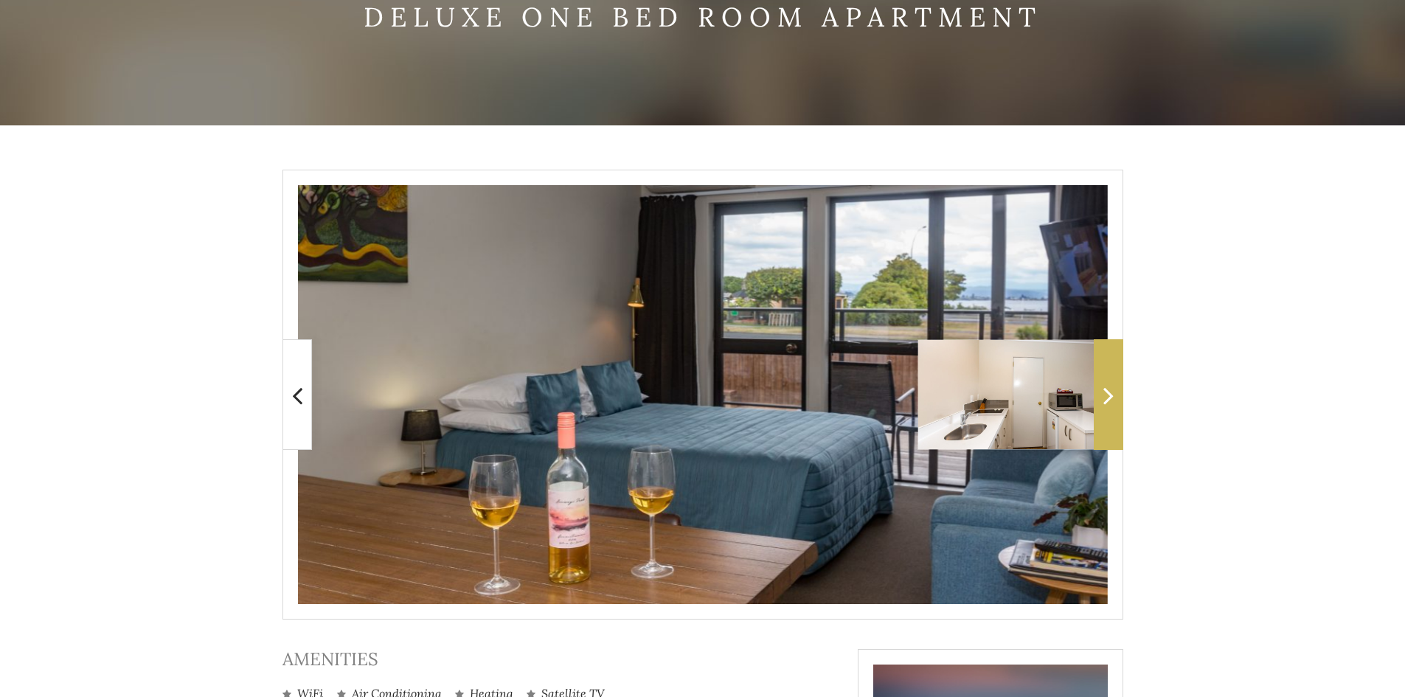
click at [1116, 396] on span at bounding box center [1108, 394] width 29 height 111
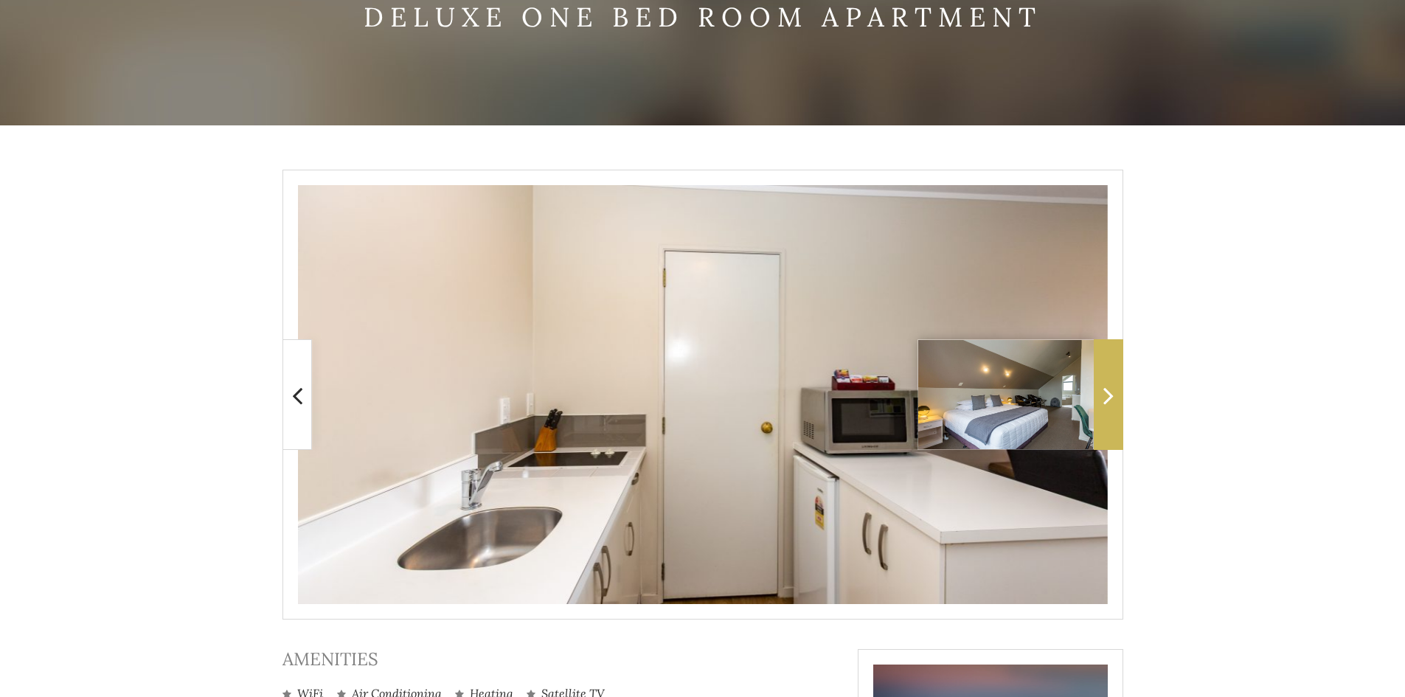
click at [1116, 396] on span at bounding box center [1108, 394] width 29 height 111
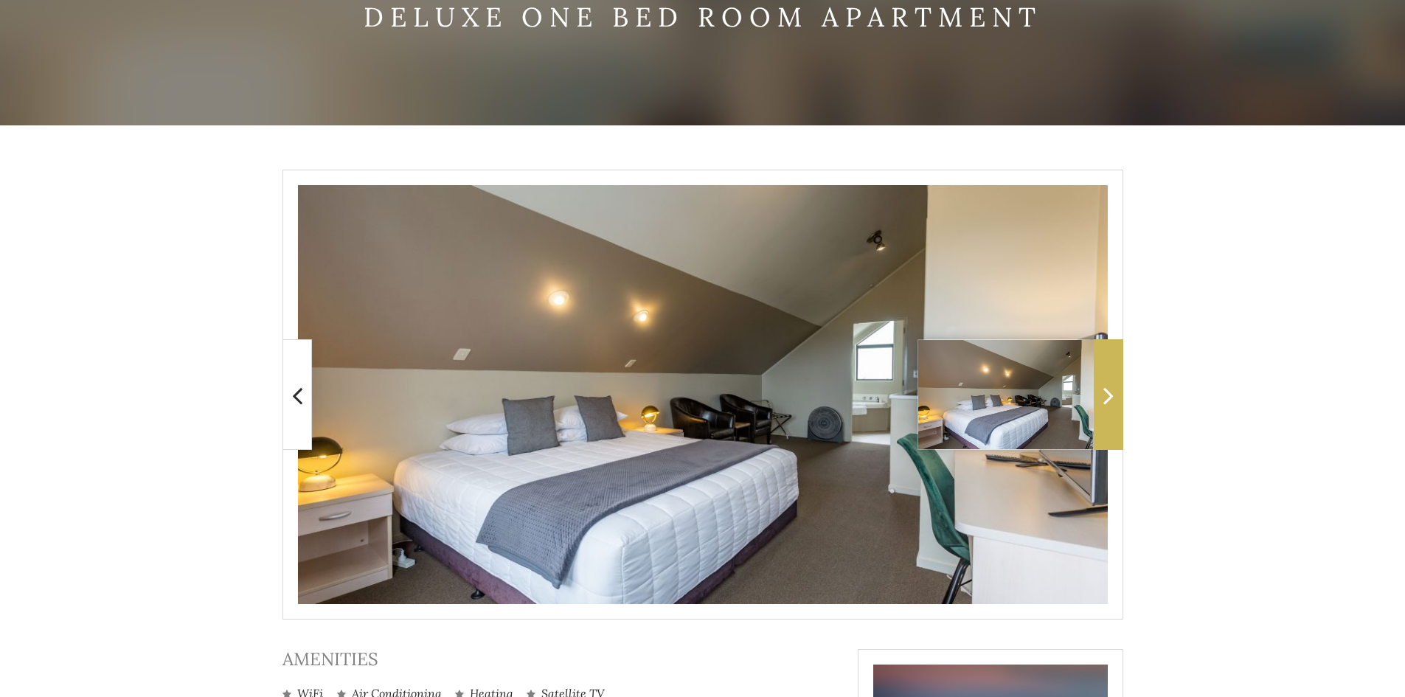
click at [1116, 396] on span at bounding box center [1108, 394] width 29 height 111
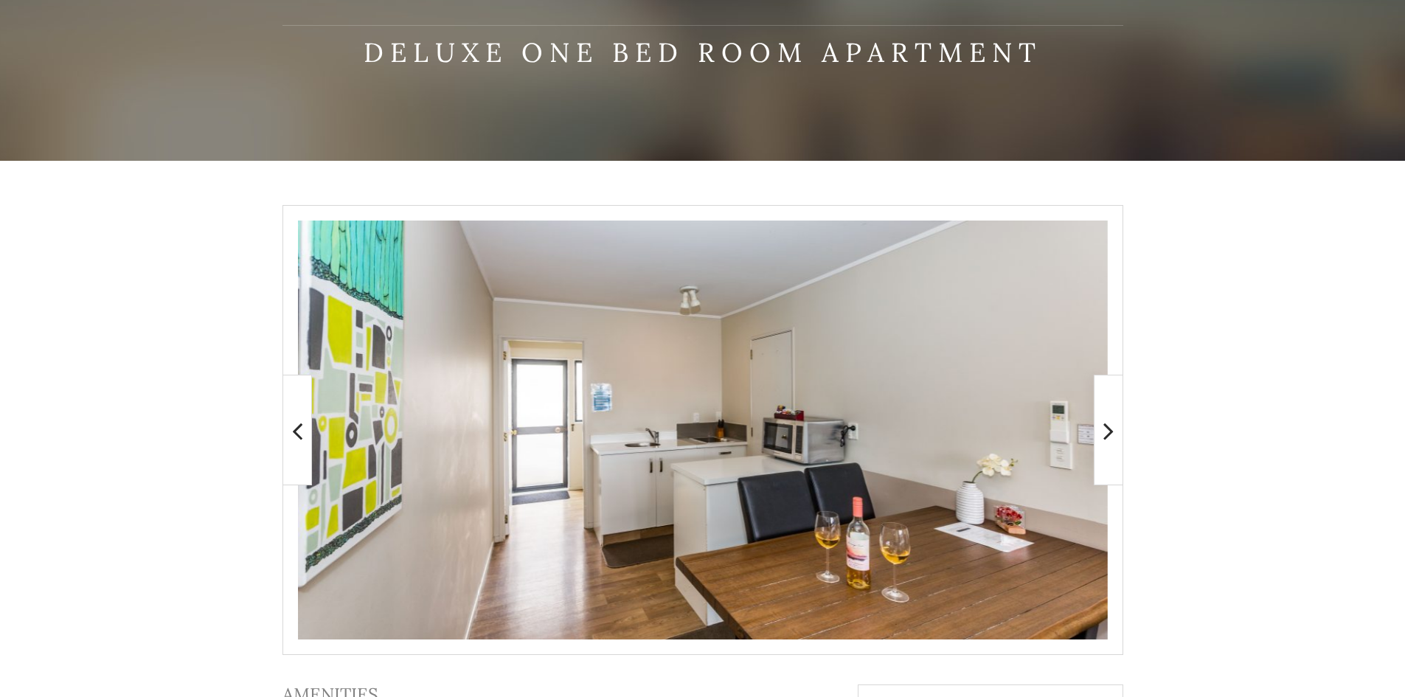
scroll to position [0, 0]
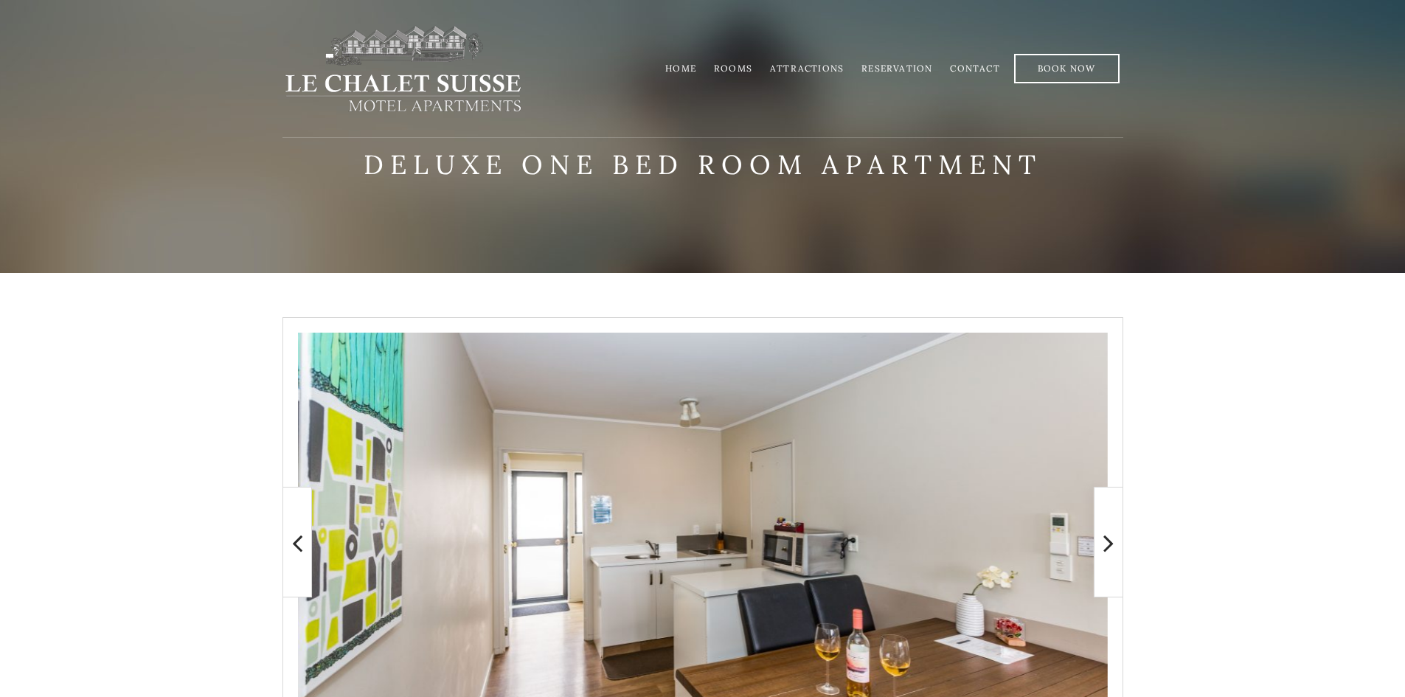
click at [733, 67] on link "Rooms" at bounding box center [733, 68] width 38 height 11
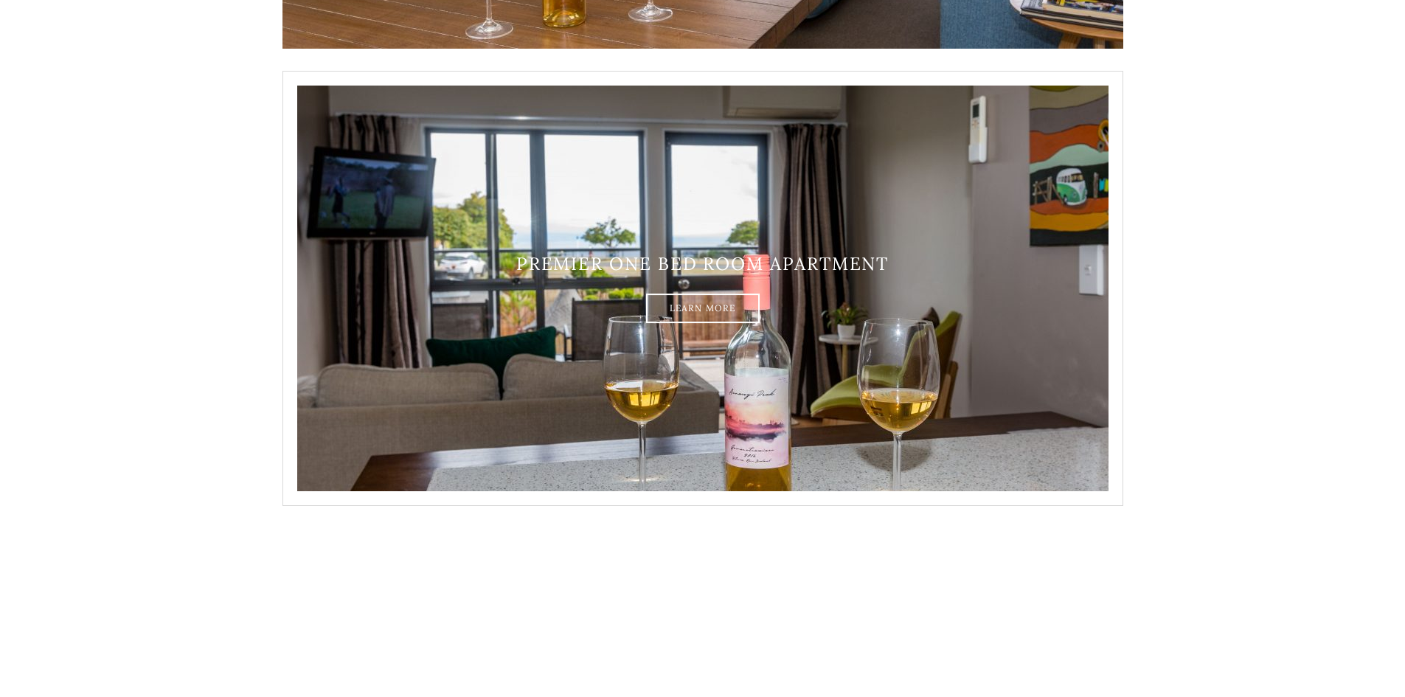
scroll to position [1622, 0]
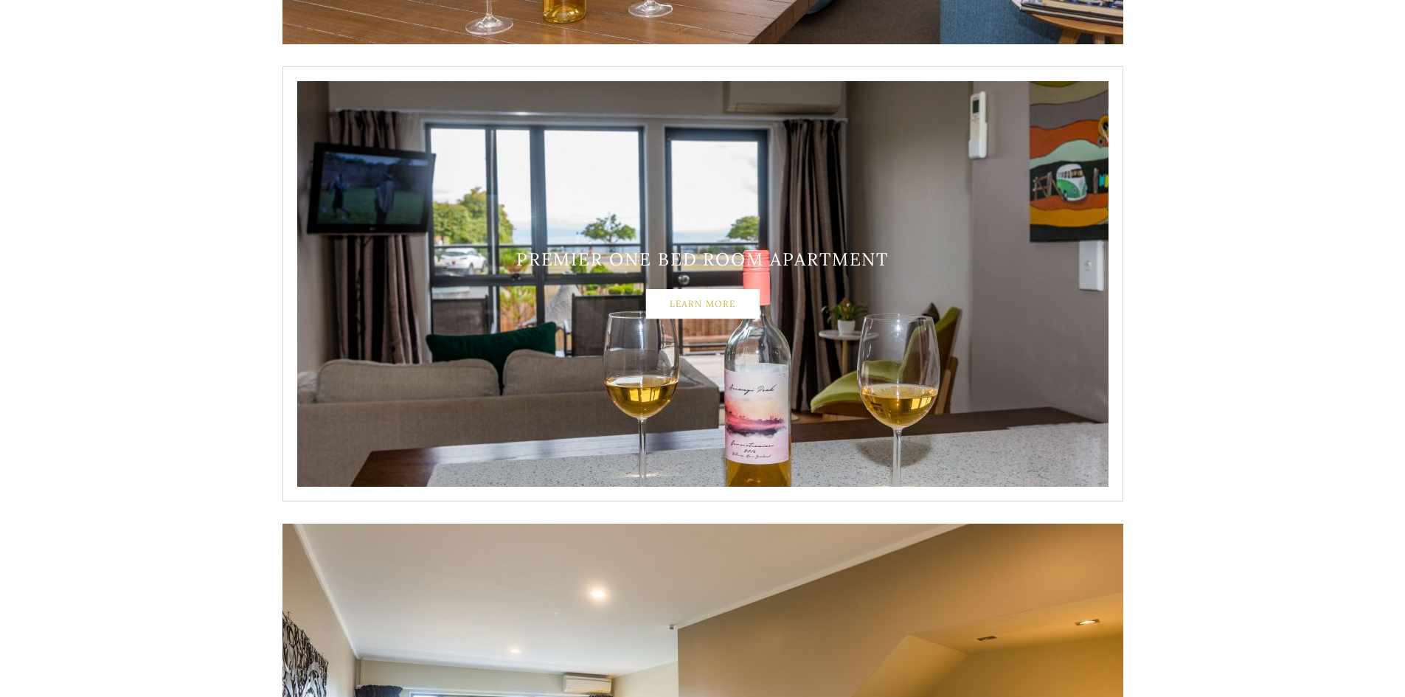
click at [709, 299] on link "Learn More" at bounding box center [703, 303] width 114 height 29
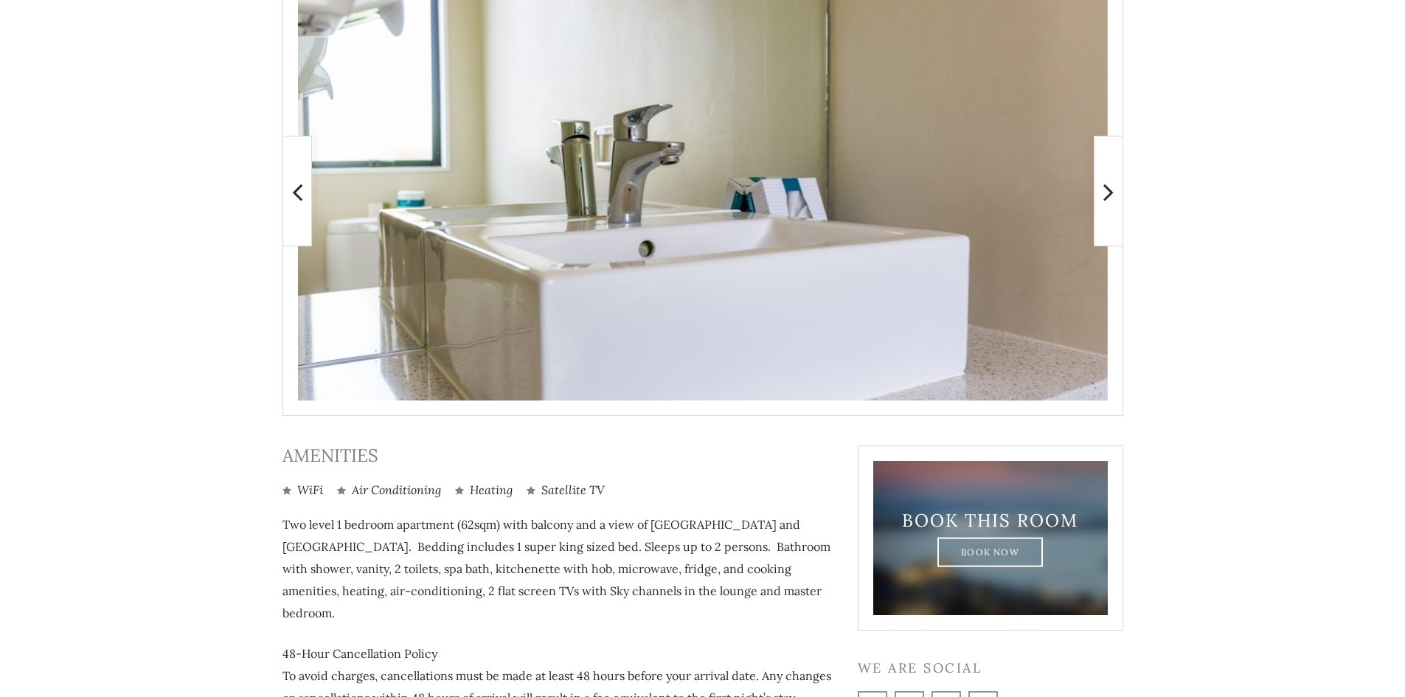
scroll to position [253, 0]
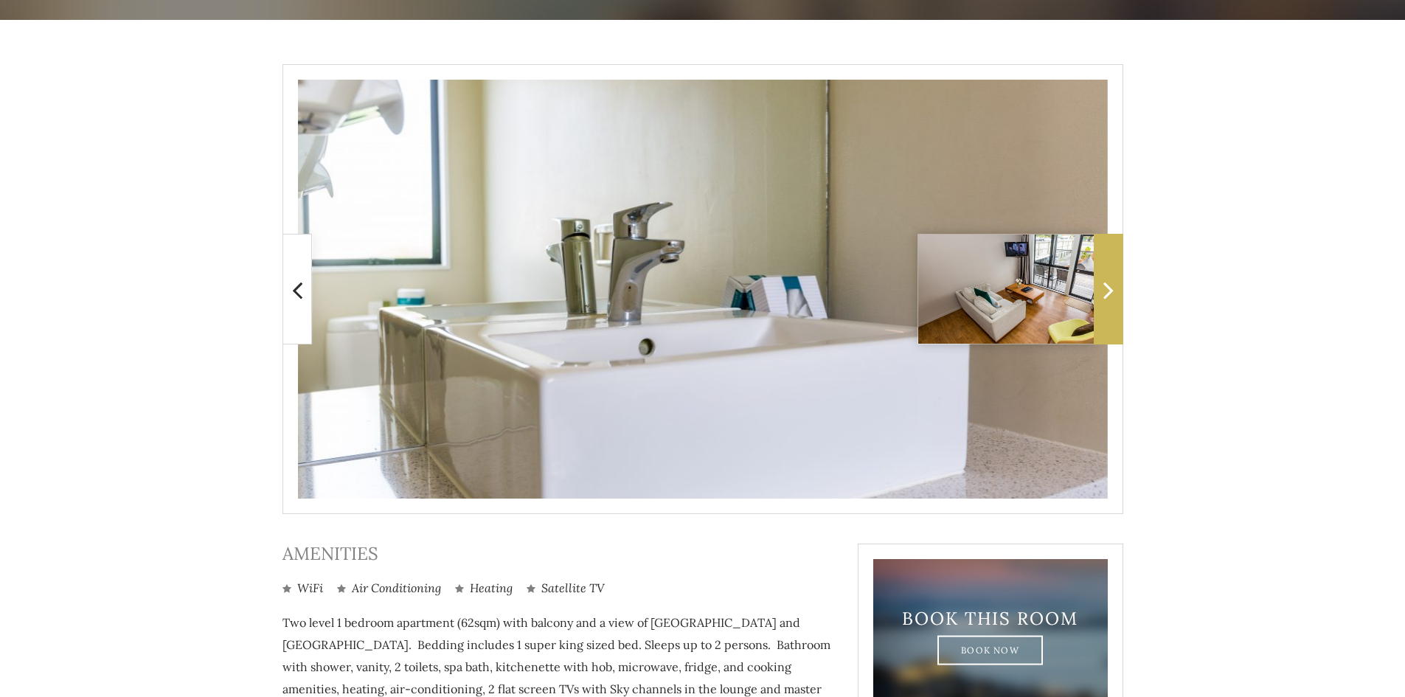
click at [1099, 283] on span at bounding box center [1108, 289] width 29 height 111
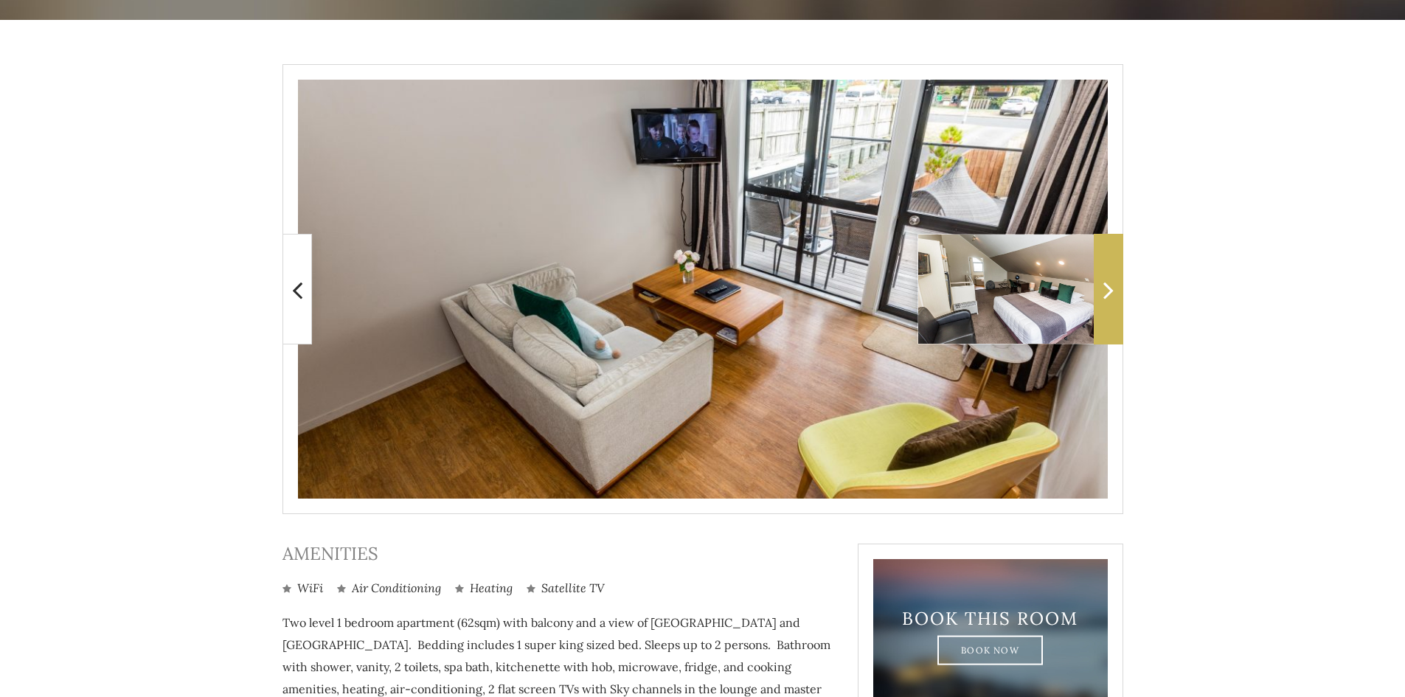
click at [1099, 283] on span at bounding box center [1108, 289] width 29 height 111
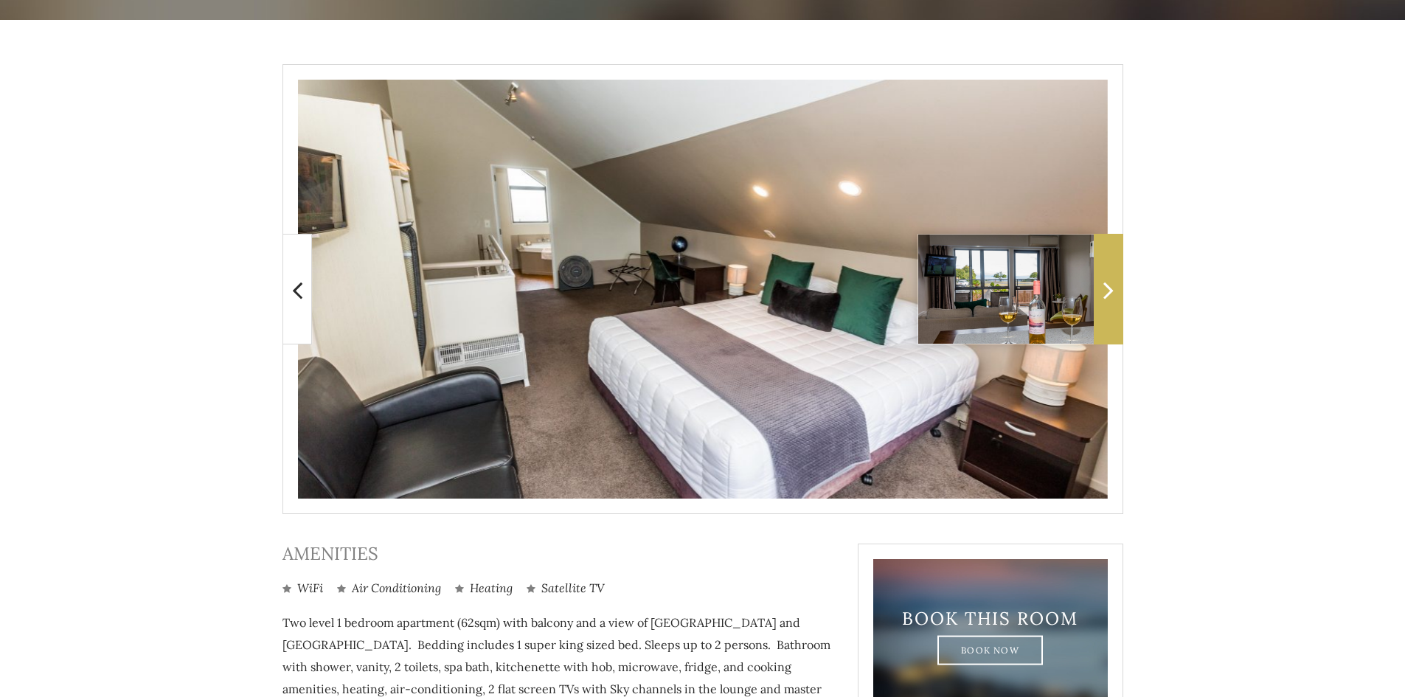
click at [1099, 283] on span at bounding box center [1108, 289] width 29 height 111
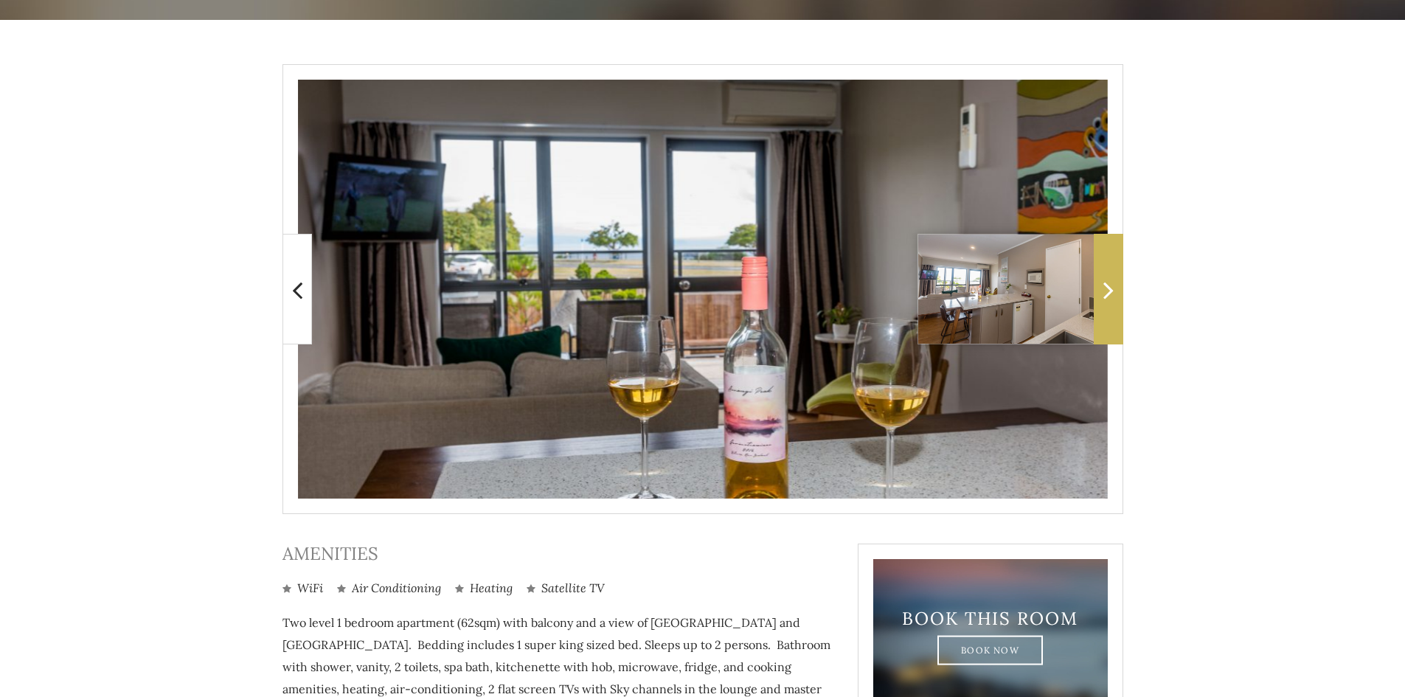
click at [1099, 283] on span at bounding box center [1108, 289] width 29 height 111
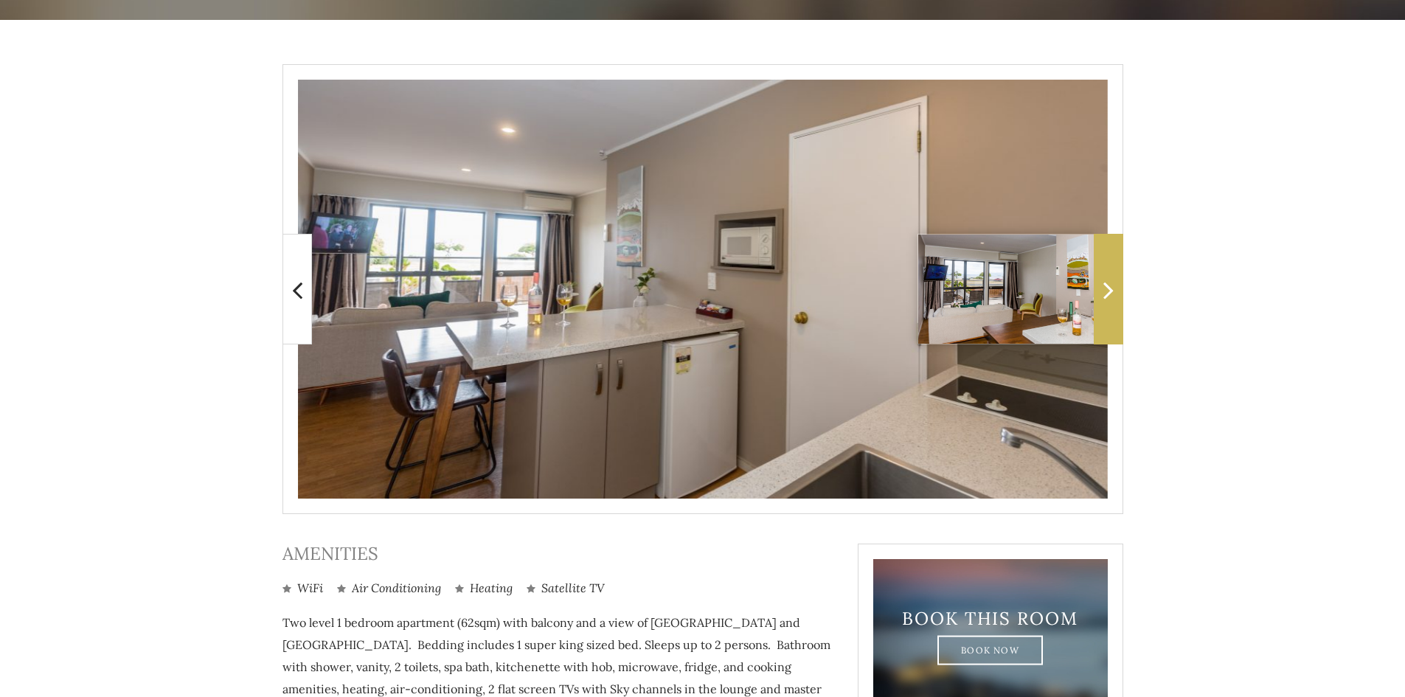
click at [1099, 283] on span at bounding box center [1108, 289] width 29 height 111
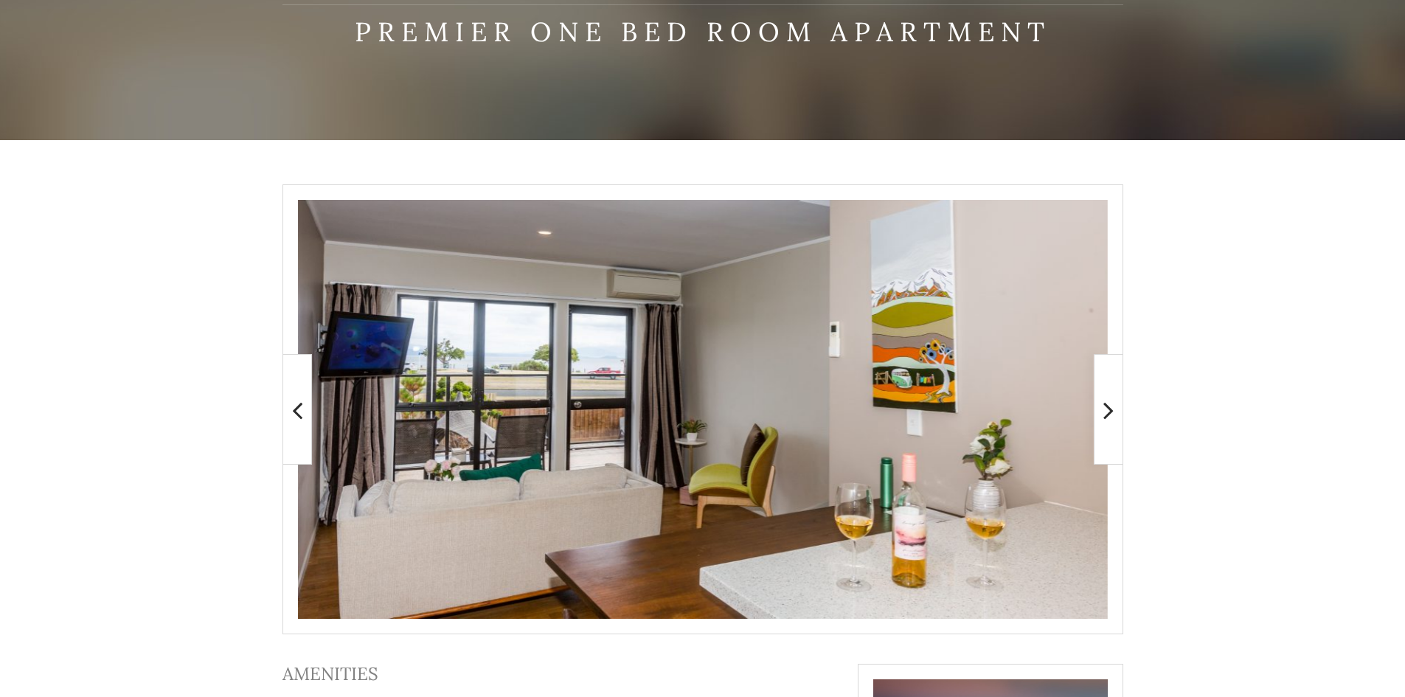
scroll to position [0, 0]
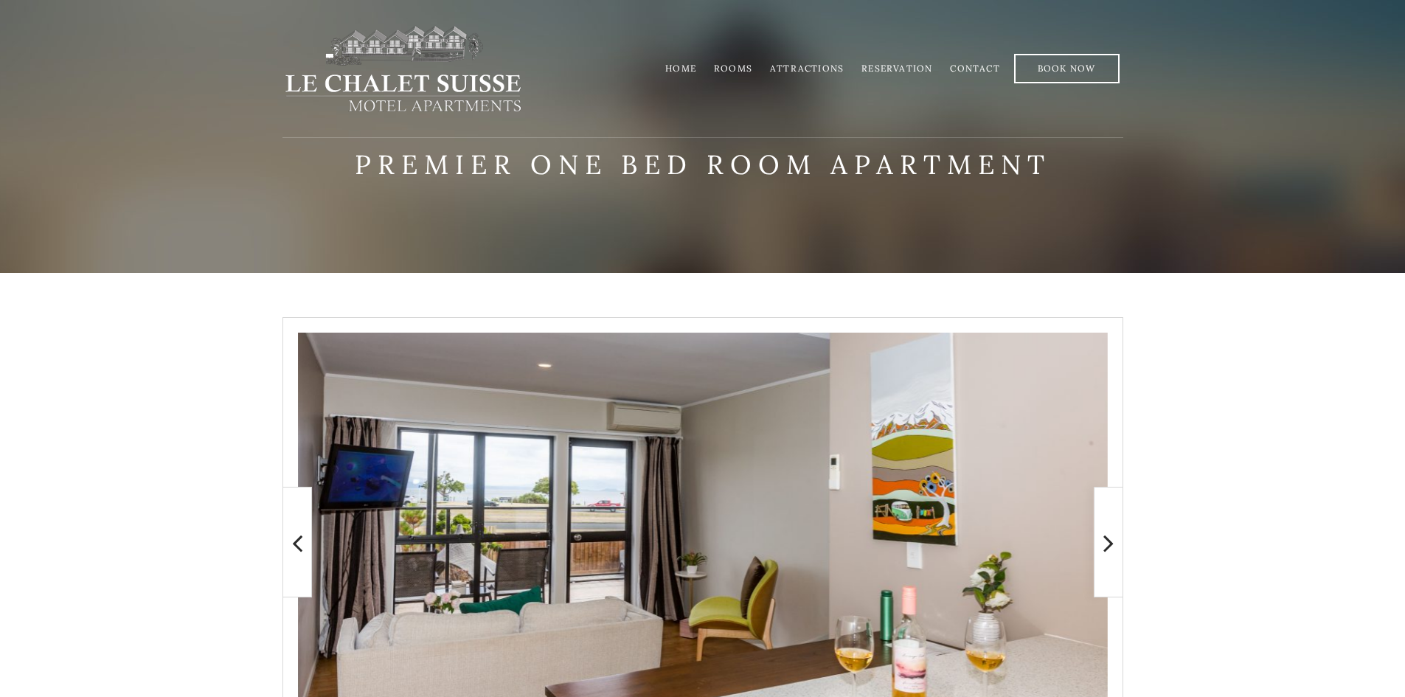
click at [737, 69] on link "Rooms" at bounding box center [733, 68] width 38 height 11
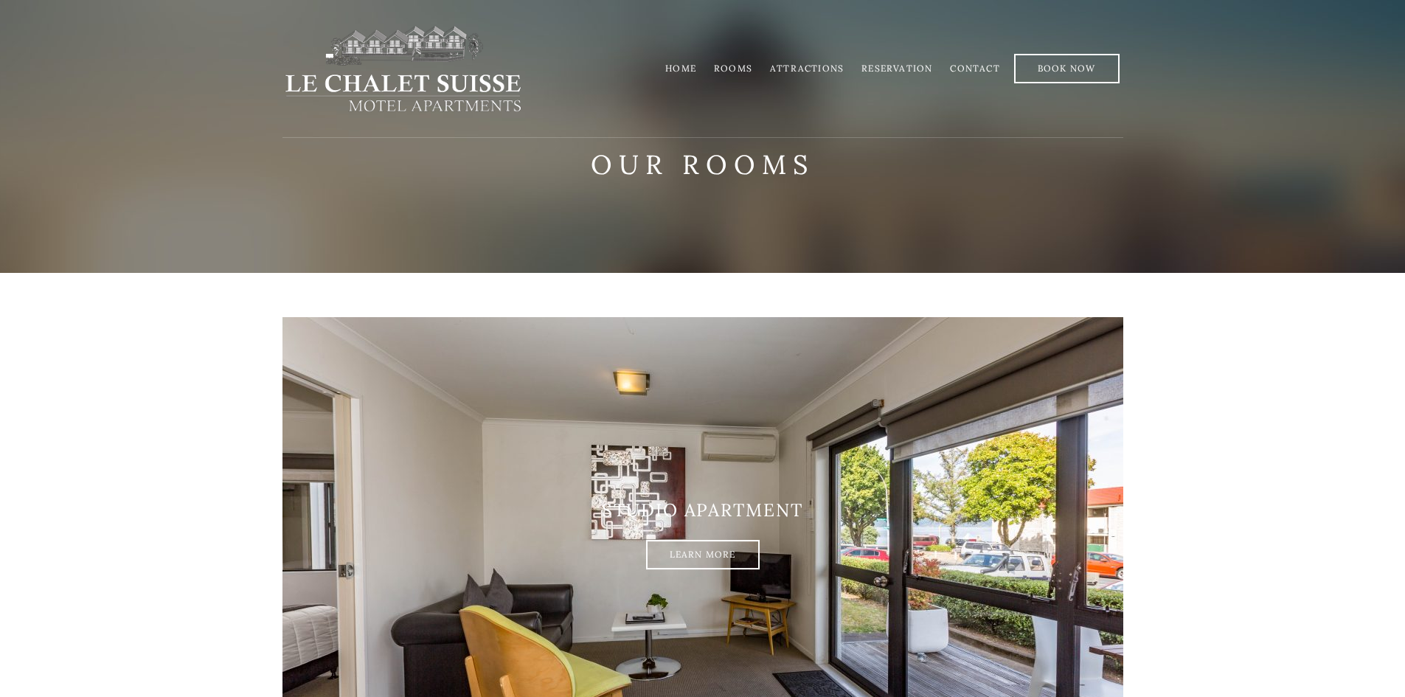
click at [741, 71] on link "Rooms" at bounding box center [733, 68] width 38 height 11
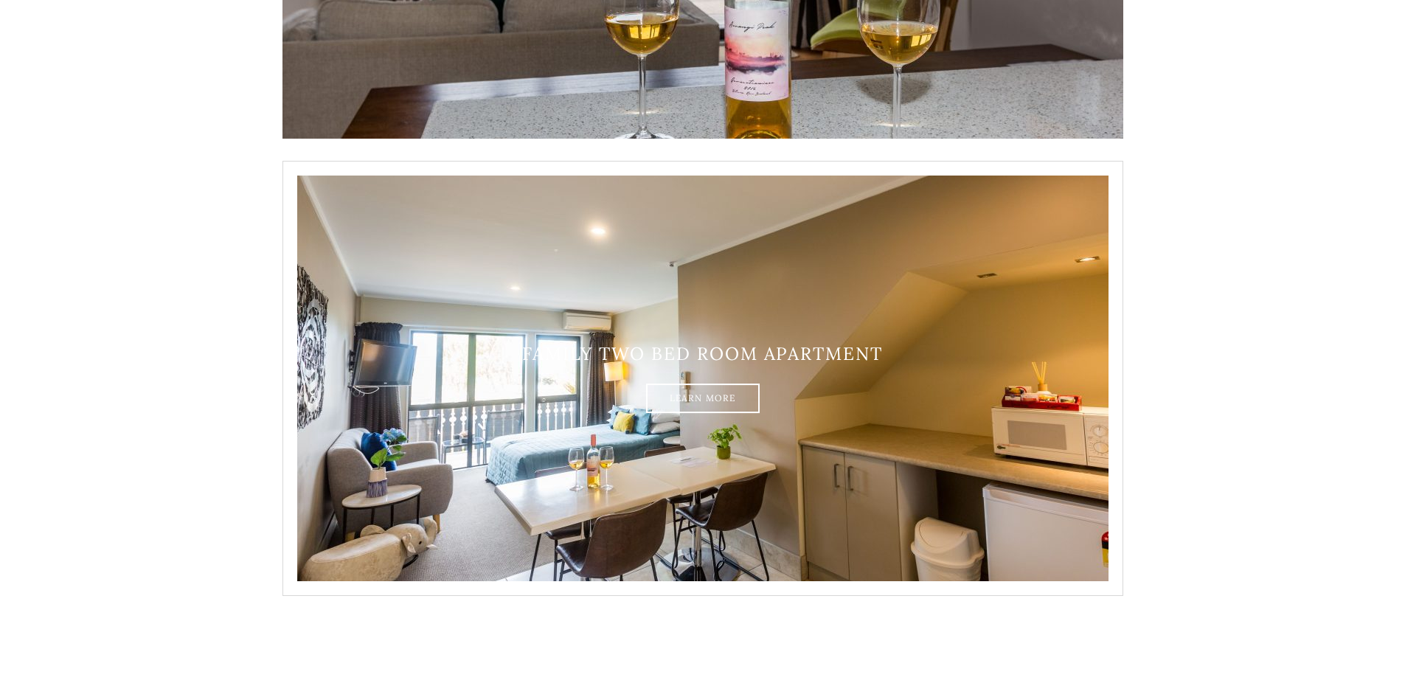
scroll to position [1991, 0]
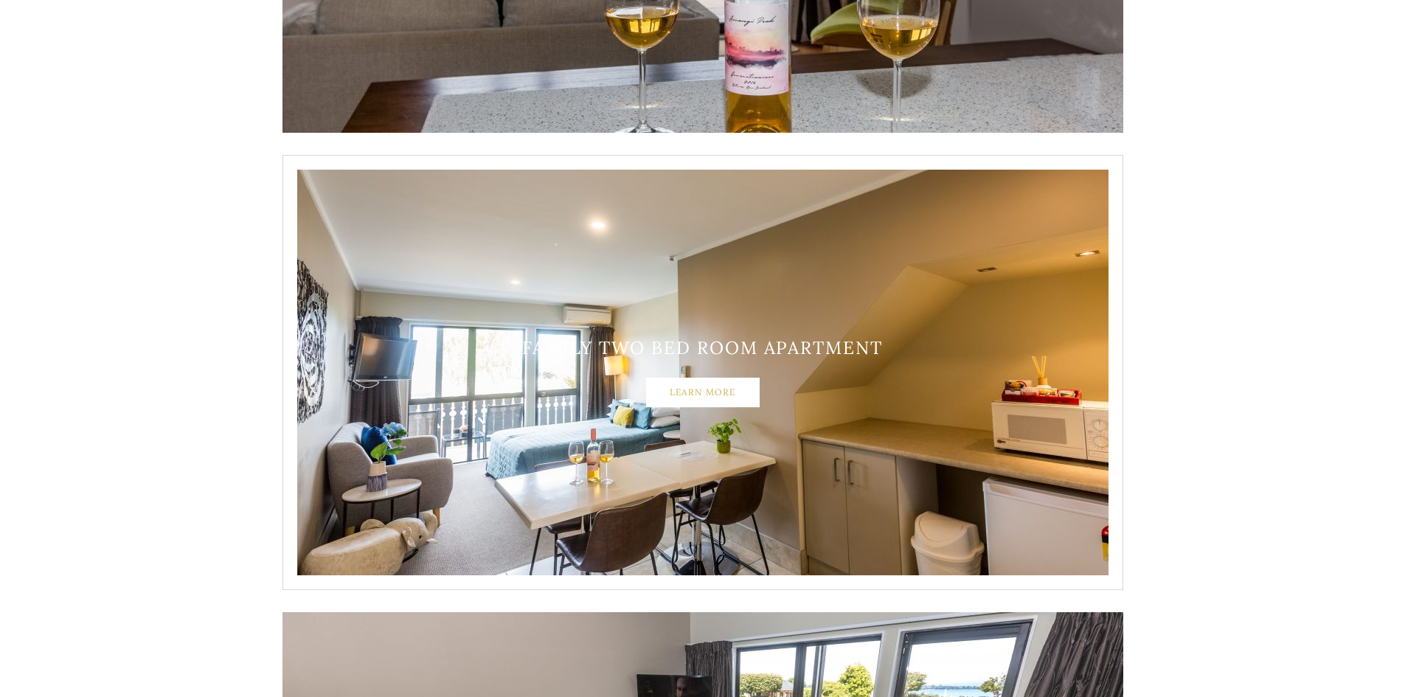
click at [686, 391] on link "Learn More" at bounding box center [703, 392] width 114 height 29
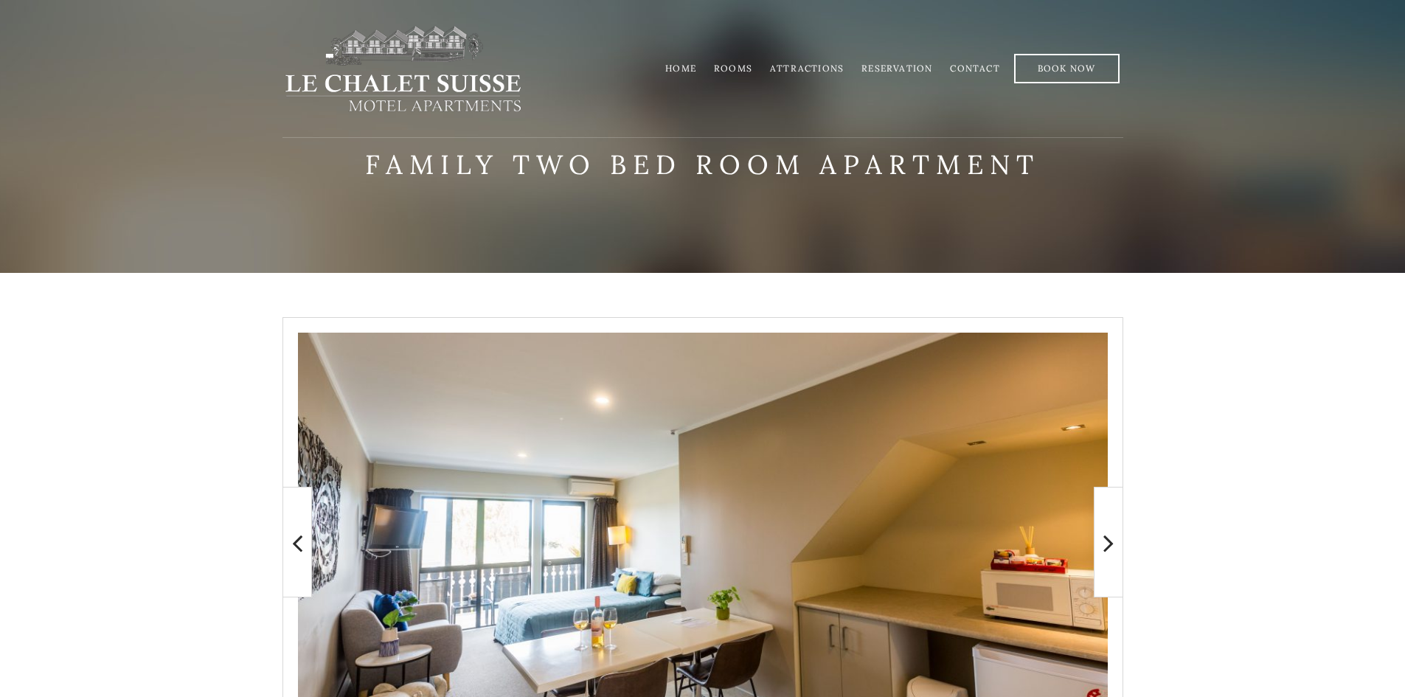
click at [737, 71] on link "Rooms" at bounding box center [733, 68] width 38 height 11
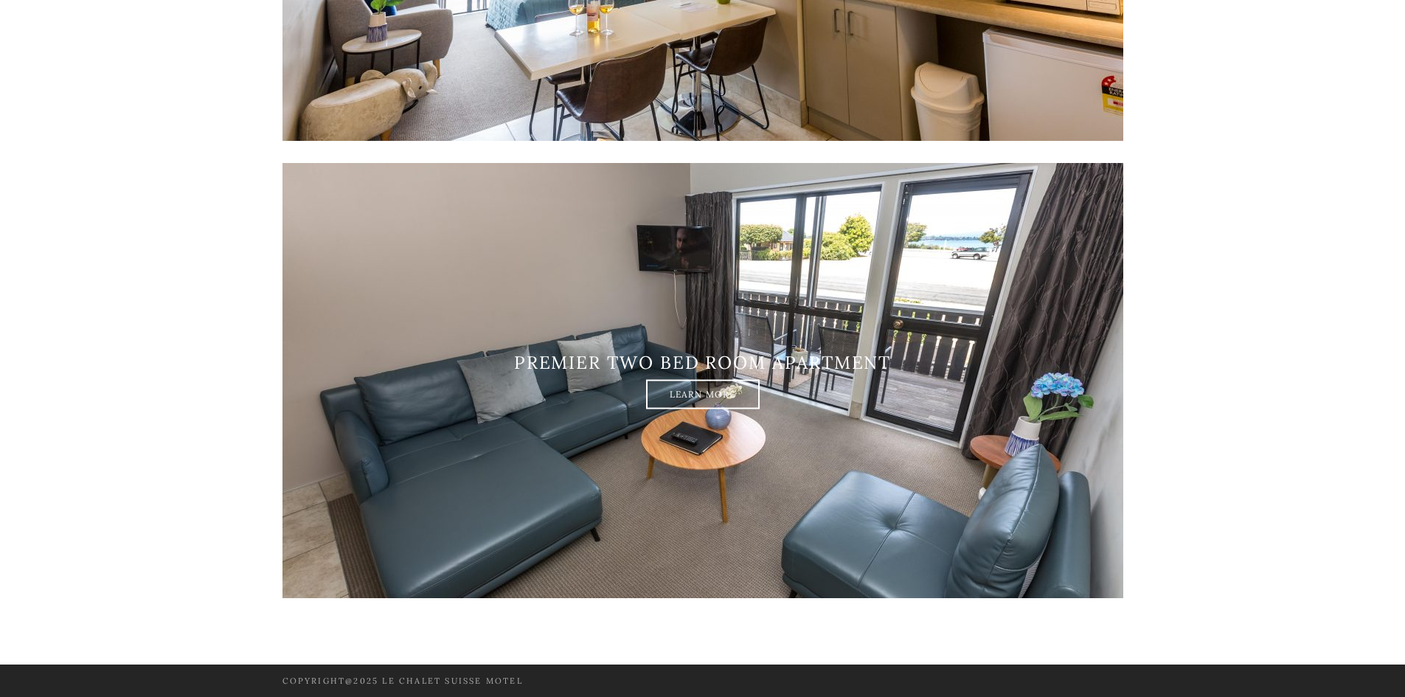
scroll to position [2441, 0]
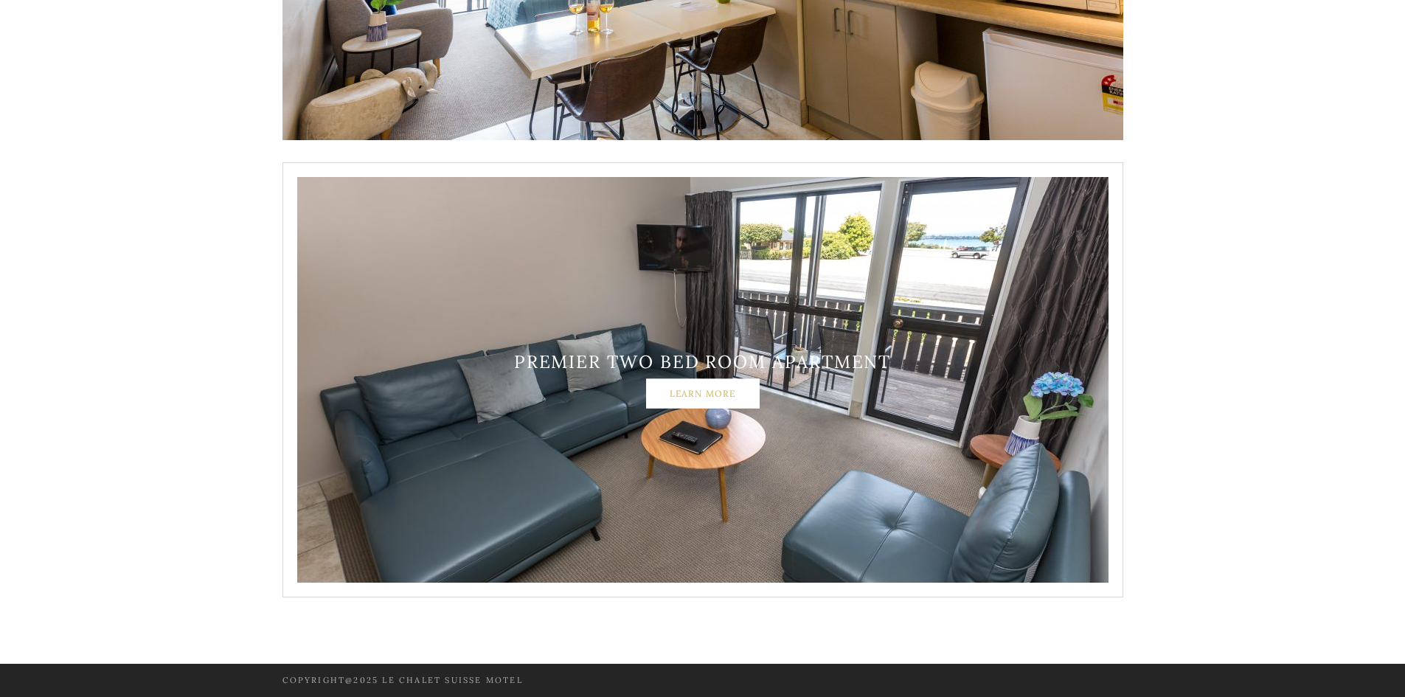
click at [705, 400] on link "Learn More" at bounding box center [703, 392] width 114 height 29
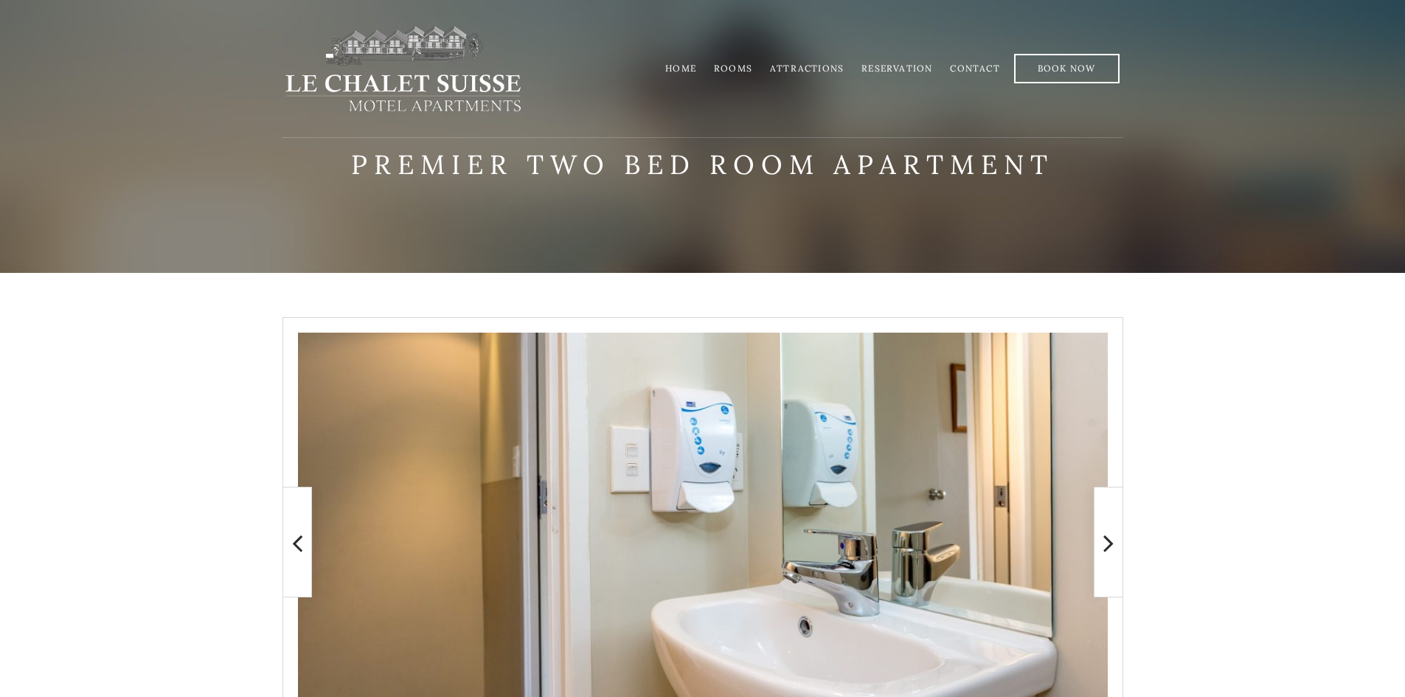
click at [738, 76] on li "Rooms" at bounding box center [733, 68] width 56 height 29
click at [738, 73] on link "Rooms" at bounding box center [733, 68] width 38 height 11
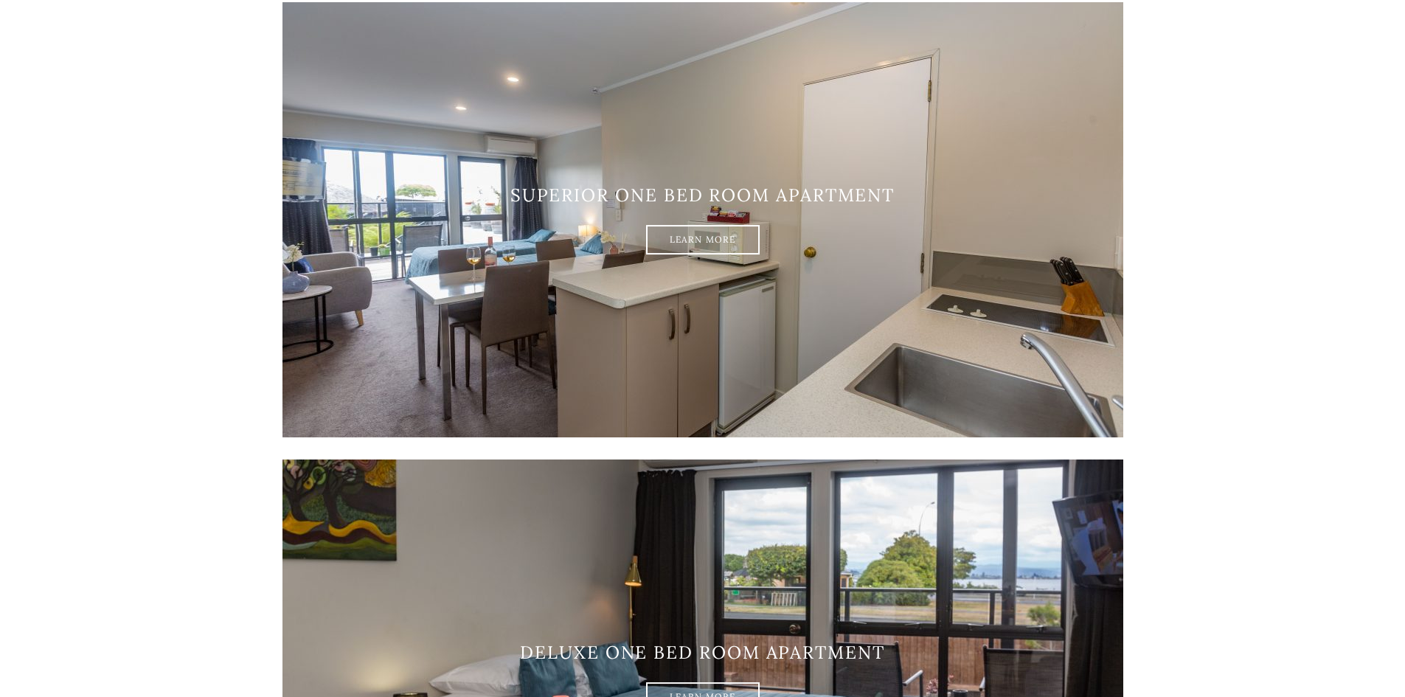
scroll to position [959, 0]
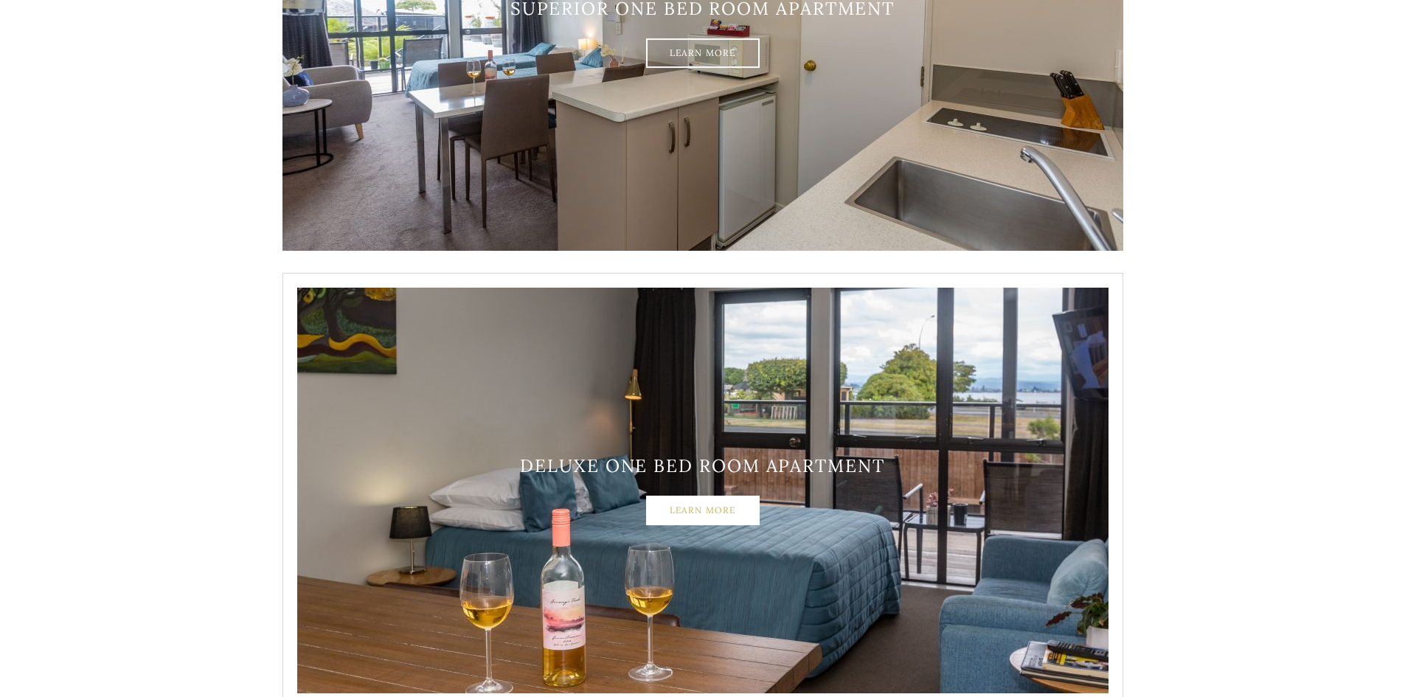
click at [688, 515] on link "Learn More" at bounding box center [703, 510] width 114 height 29
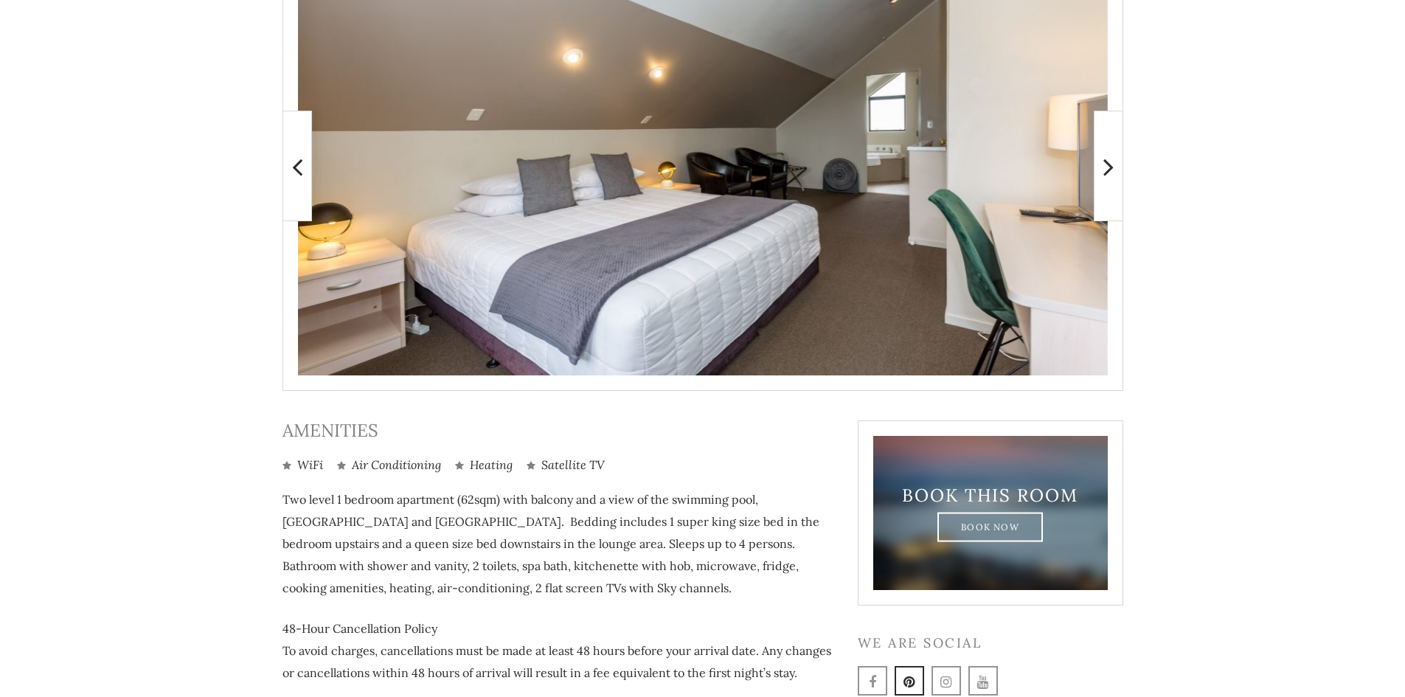
scroll to position [474, 0]
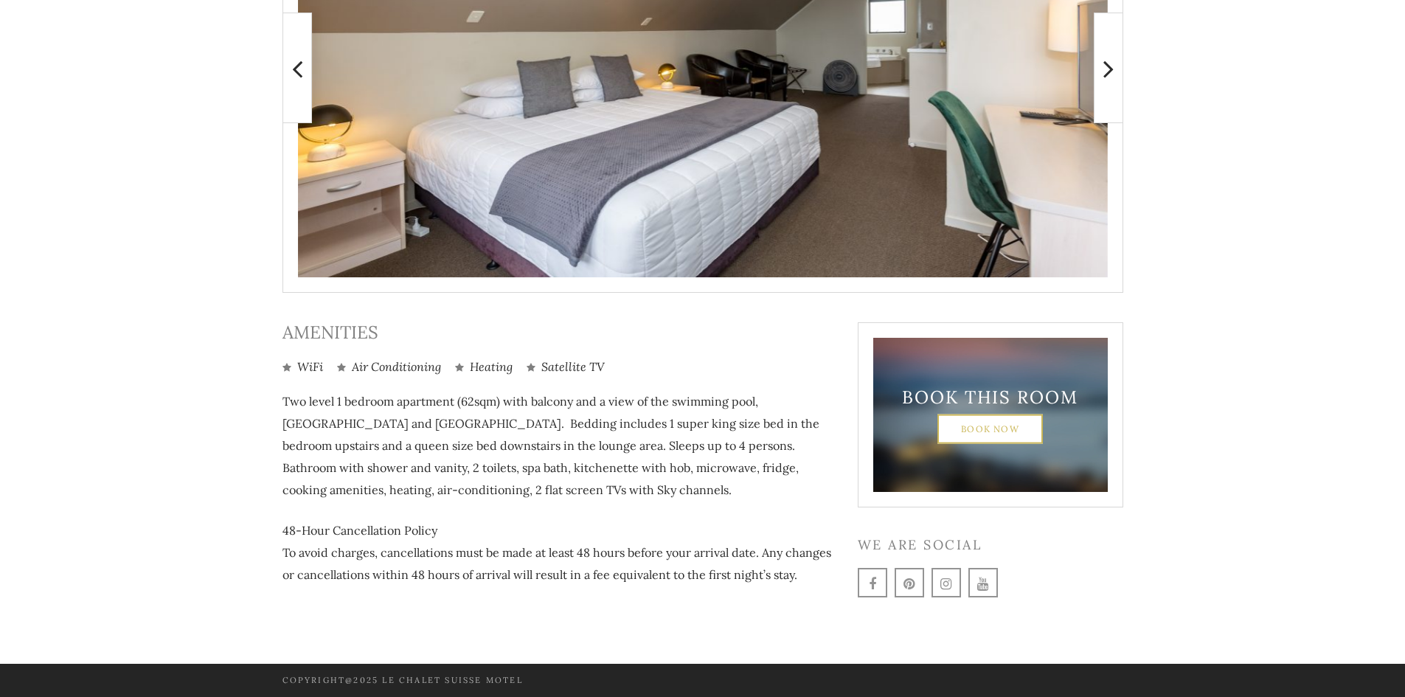
click at [970, 423] on link "Book Now" at bounding box center [989, 428] width 105 height 29
